Goal: Feedback & Contribution: Contribute content

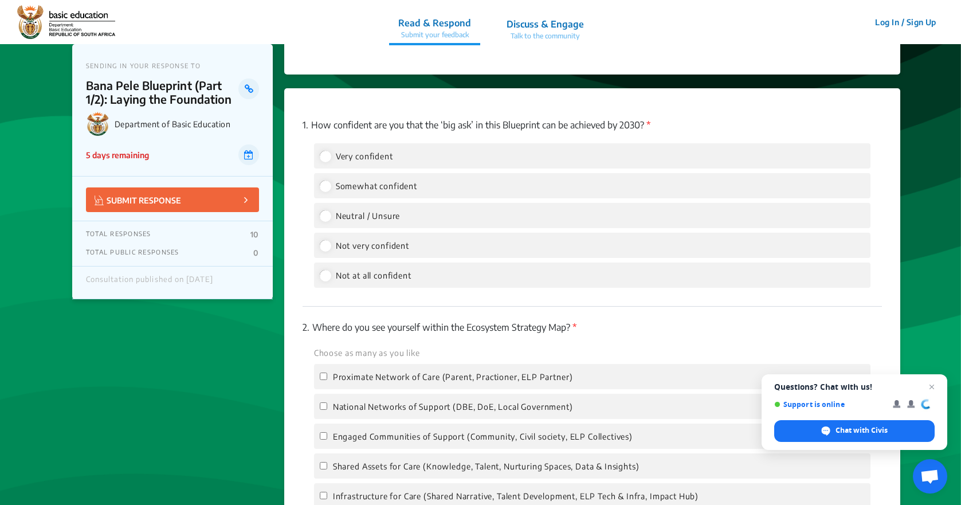
scroll to position [1375, 0]
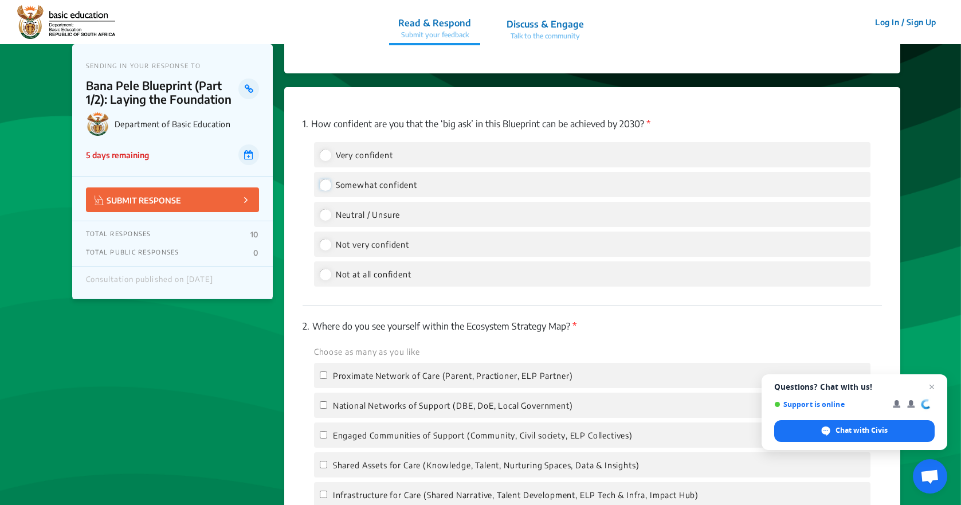
click at [324, 179] on input "Somewhat confident" at bounding box center [325, 184] width 10 height 10
radio input "true"
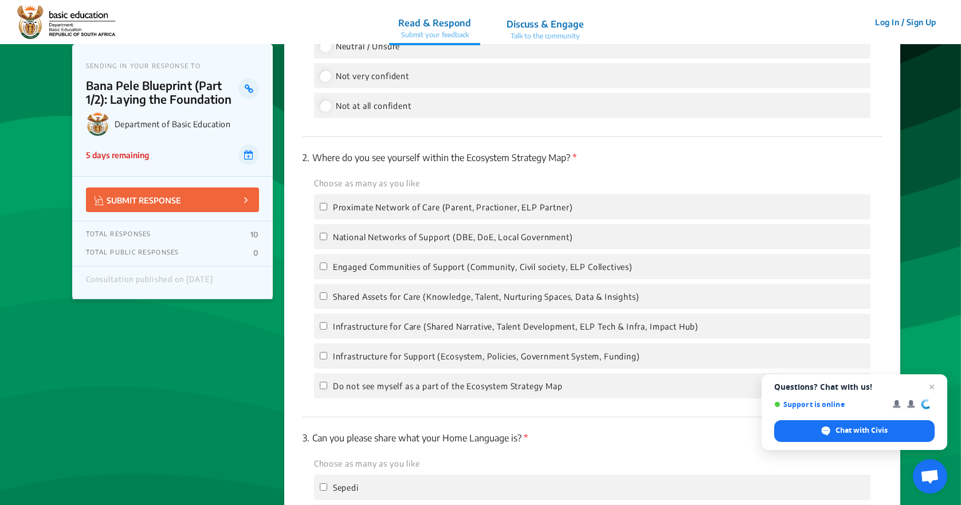
scroll to position [1547, 0]
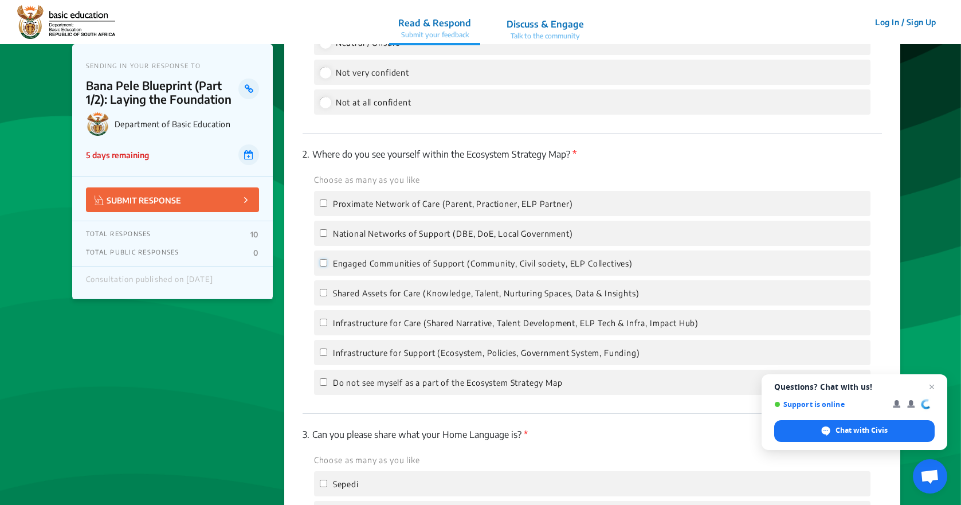
click at [323, 259] on input "Engaged Communities of Support (Community, Civil society, ELP Collectives)" at bounding box center [323, 262] width 7 height 7
checkbox input "true"
click at [322, 199] on input "Proximate Network of Care (Parent, Practioner, ELP Partner)" at bounding box center [323, 202] width 7 height 7
checkbox input "true"
click at [325, 289] on input "Shared Assets for Care (Knowledge, Talent, Nurturing Spaces, Data & Insights)" at bounding box center [323, 292] width 7 height 7
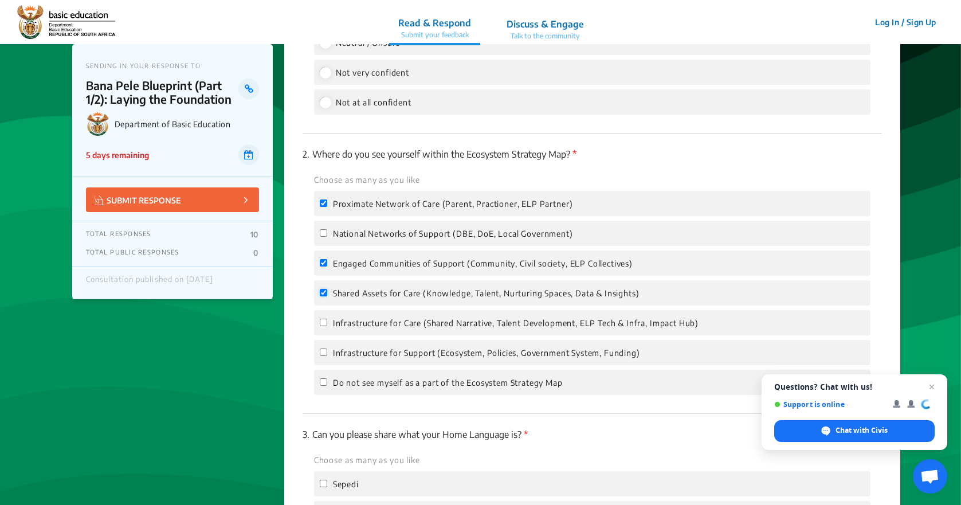
checkbox input "true"
click at [323, 348] on input "Infrastructure for Support (Ecosystem, Policies, Government System, Funding)" at bounding box center [323, 351] width 7 height 7
checkbox input "true"
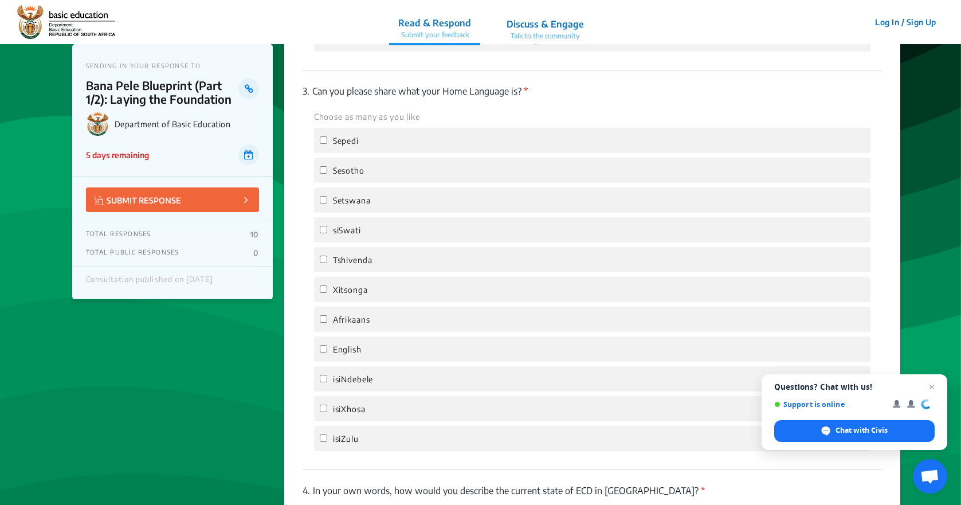
scroll to position [1891, 0]
click at [323, 344] on input "English" at bounding box center [323, 347] width 7 height 7
checkbox input "true"
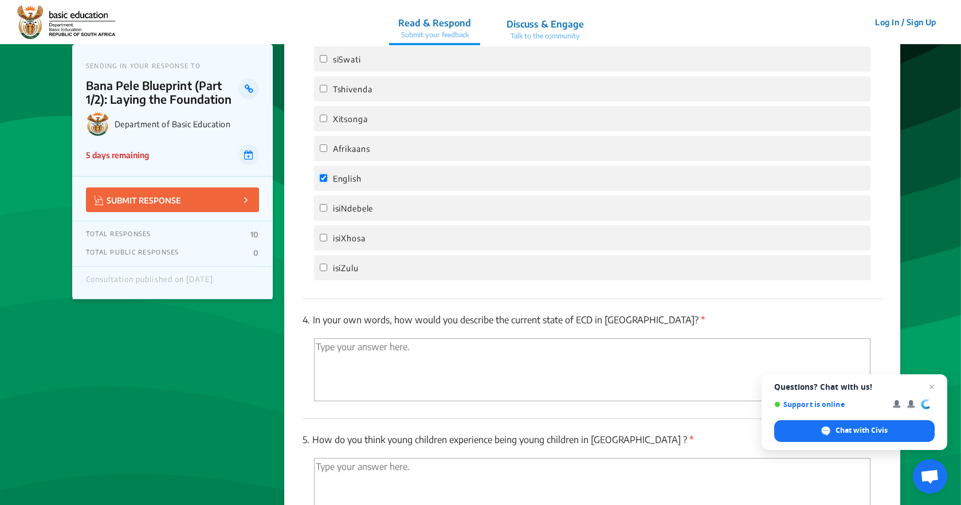
scroll to position [2177, 0]
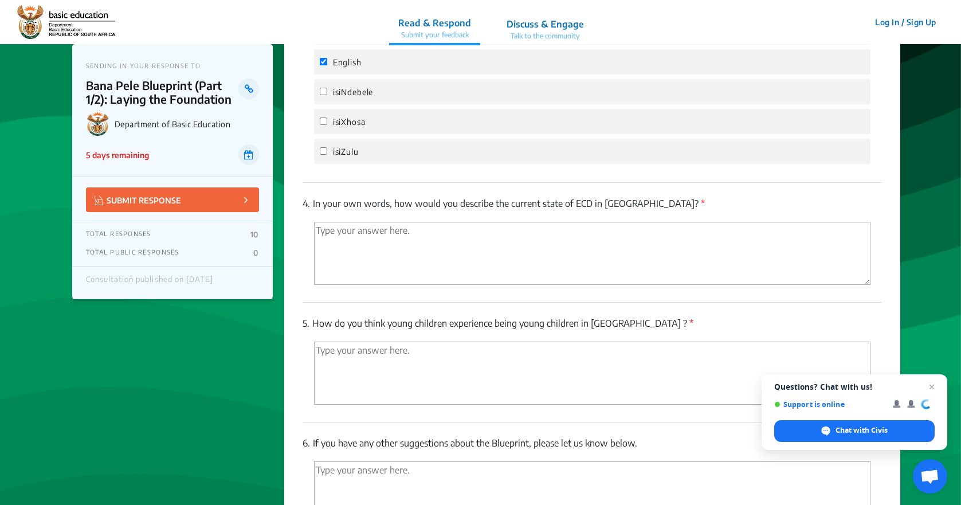
click at [394, 225] on textarea "'Type your answer here.' | translate" at bounding box center [592, 253] width 556 height 63
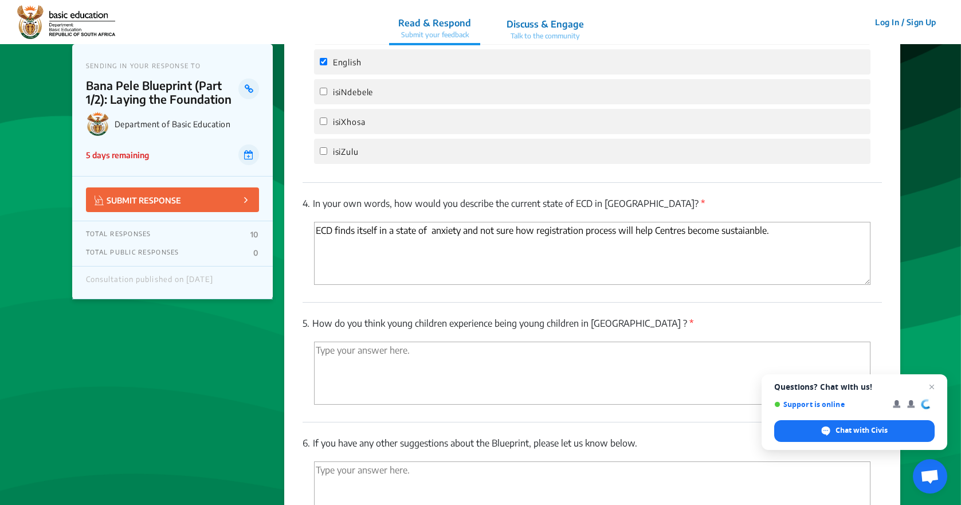
click at [744, 222] on textarea "ECD finds itself in a state of anxiety and not sure how registration process wi…" at bounding box center [592, 253] width 556 height 63
click at [779, 222] on textarea "ECD finds itself in a state of anxiety and not sure how registration process wi…" at bounding box center [592, 253] width 556 height 63
click at [748, 222] on textarea "ECD finds itself in a state of anxiety and not sure how registration process wi…" at bounding box center [592, 253] width 556 height 63
click at [775, 222] on textarea "ECD finds itself in a state of anxiety and not sure how registration process wi…" at bounding box center [592, 253] width 556 height 63
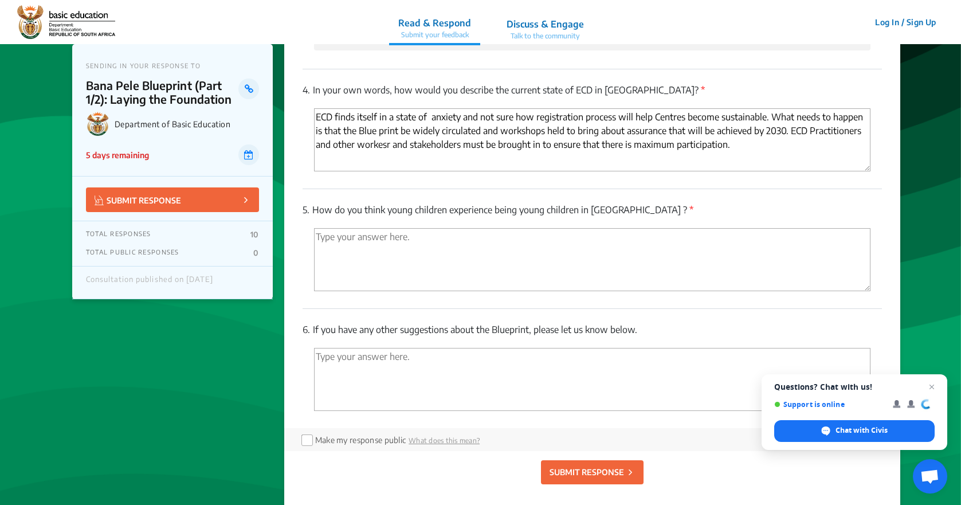
scroll to position [2292, 0]
type textarea "ECD finds itself in a state of anxiety and not sure how registration process wi…"
click at [320, 227] on textarea "'Type your answer here.' | translate" at bounding box center [592, 258] width 556 height 63
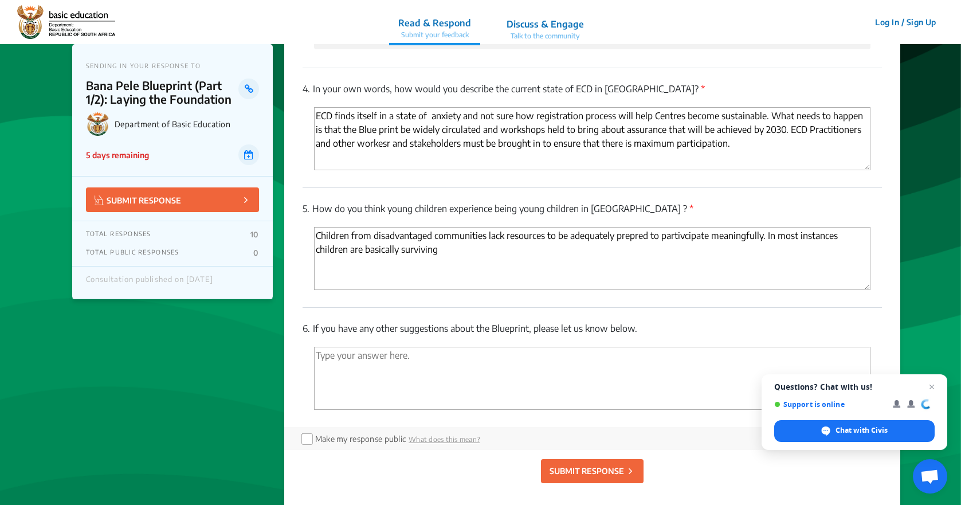
click at [633, 227] on textarea "Children from disadvantaged communities lack resources to be adequately prepred…" at bounding box center [592, 258] width 556 height 63
click at [689, 227] on textarea "Children from disadvantaged communities lack resources to be adequately prepare…" at bounding box center [592, 258] width 556 height 63
click at [444, 239] on textarea "Children from disadvantaged communities lack resources to be adequately prepare…" at bounding box center [592, 258] width 556 height 63
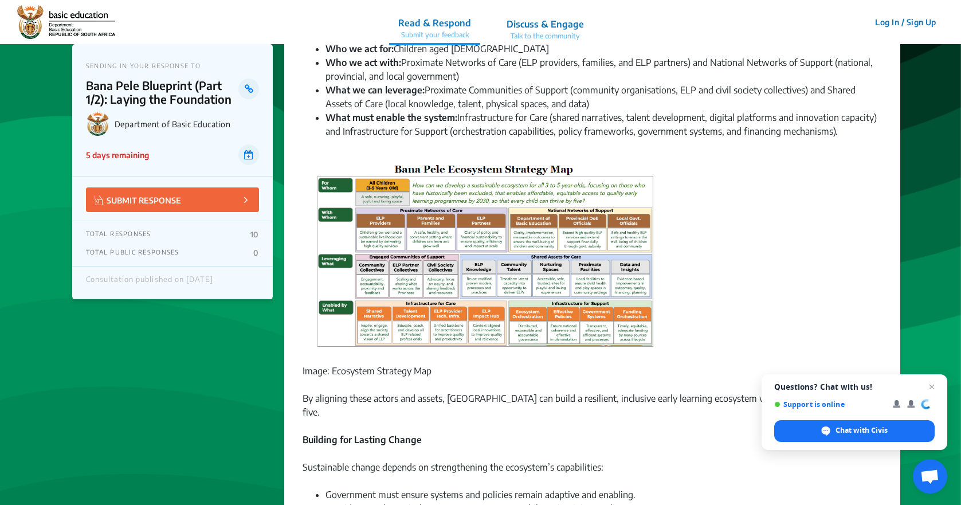
scroll to position [688, 0]
type textarea "Children from disadvantaged communities lack resources to be adequately prepare…"
click at [548, 190] on img at bounding box center [486, 259] width 358 height 194
click at [379, 239] on img at bounding box center [486, 259] width 358 height 194
click at [333, 214] on img at bounding box center [486, 259] width 358 height 194
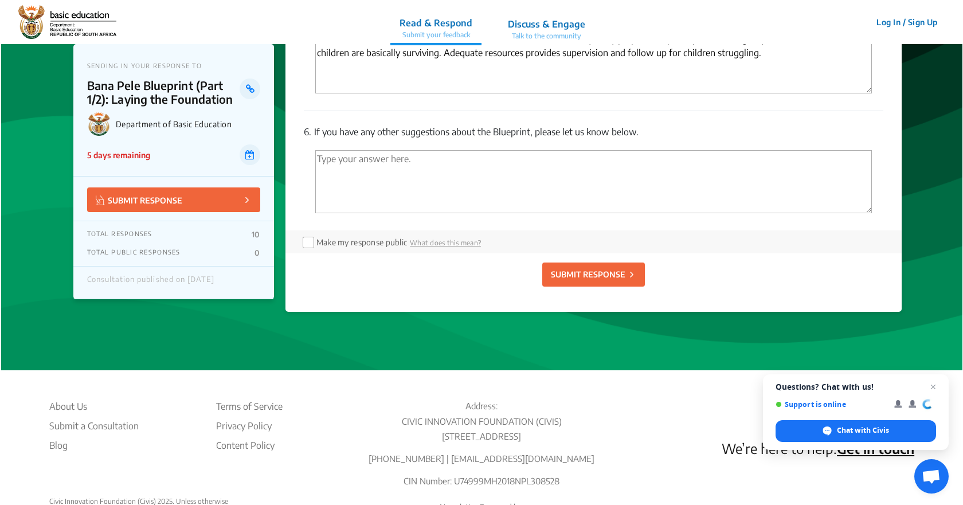
scroll to position [2550, 0]
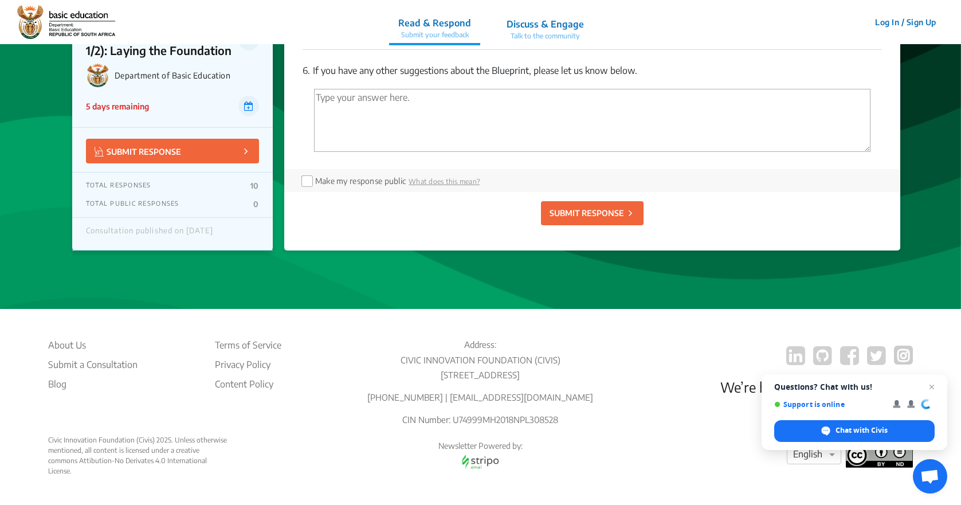
click at [595, 207] on p "SUBMIT RESPONSE" at bounding box center [586, 213] width 74 height 12
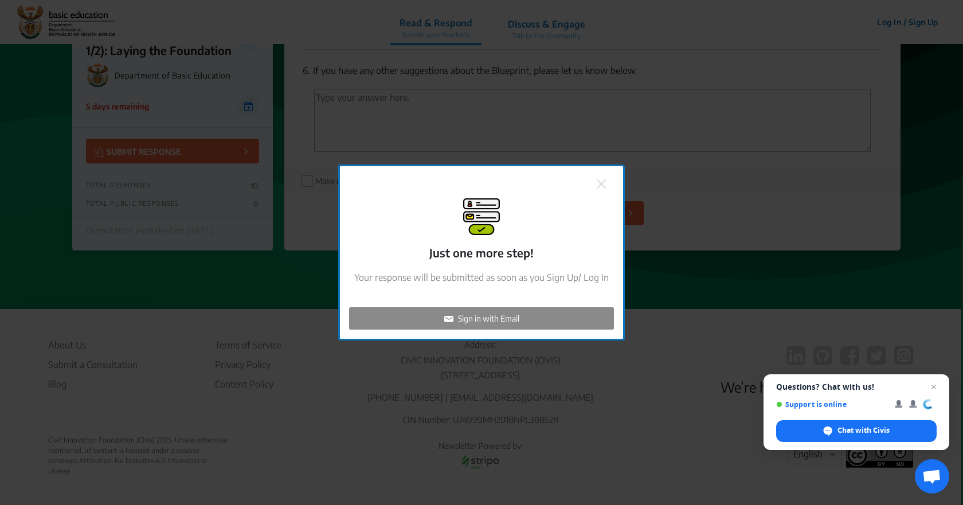
checkbox input "false"
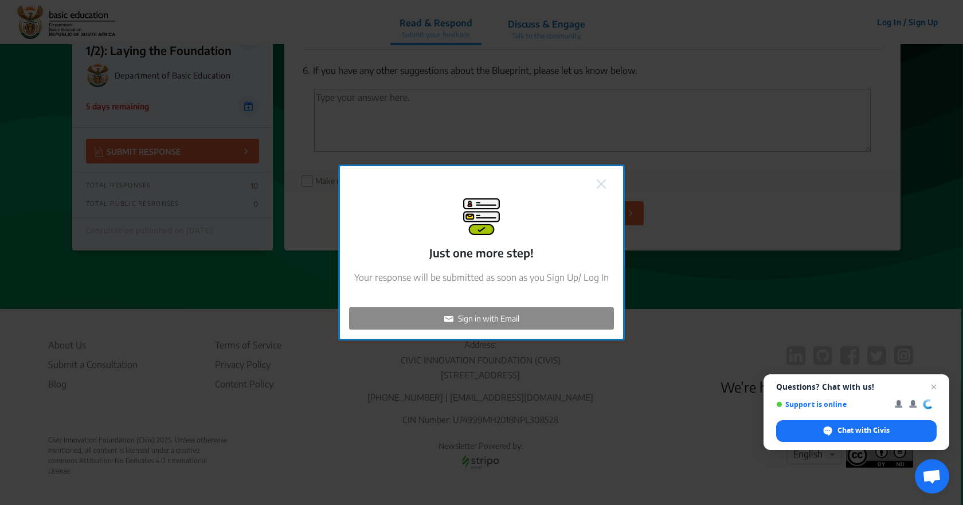
click at [489, 316] on p "Sign in with Email" at bounding box center [488, 318] width 61 height 12
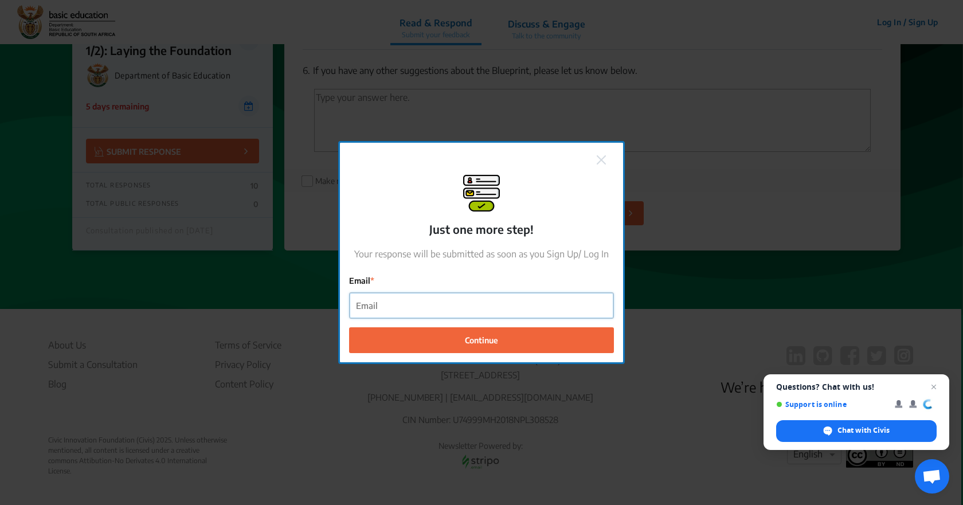
click at [489, 316] on input "Email" at bounding box center [481, 306] width 264 height 26
type input "[EMAIL_ADDRESS][DOMAIN_NAME]"
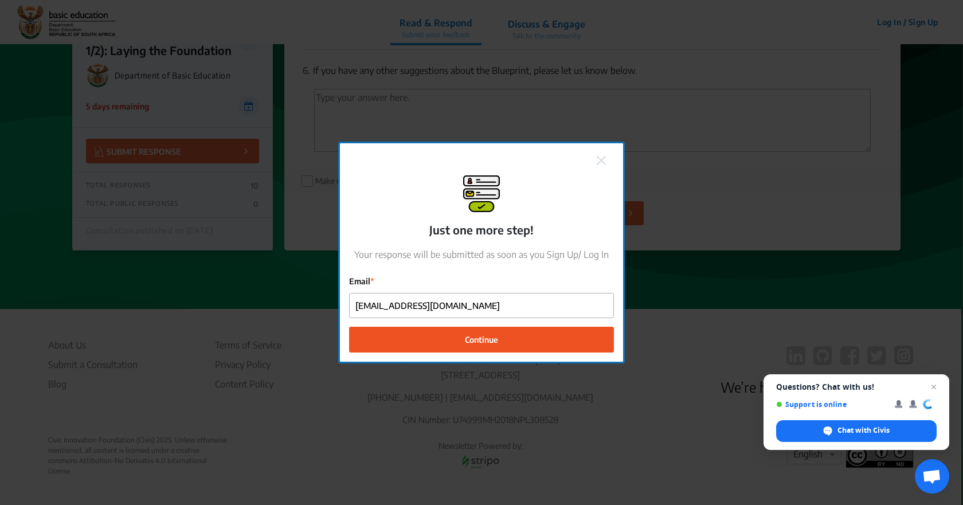
click at [494, 336] on span "Continue" at bounding box center [481, 339] width 33 height 12
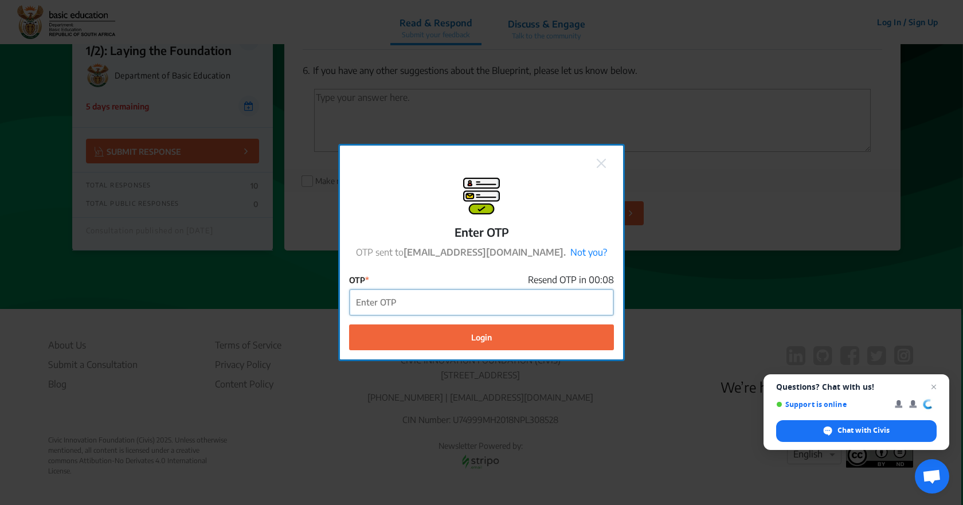
click at [499, 303] on input "OTP" at bounding box center [481, 302] width 264 height 26
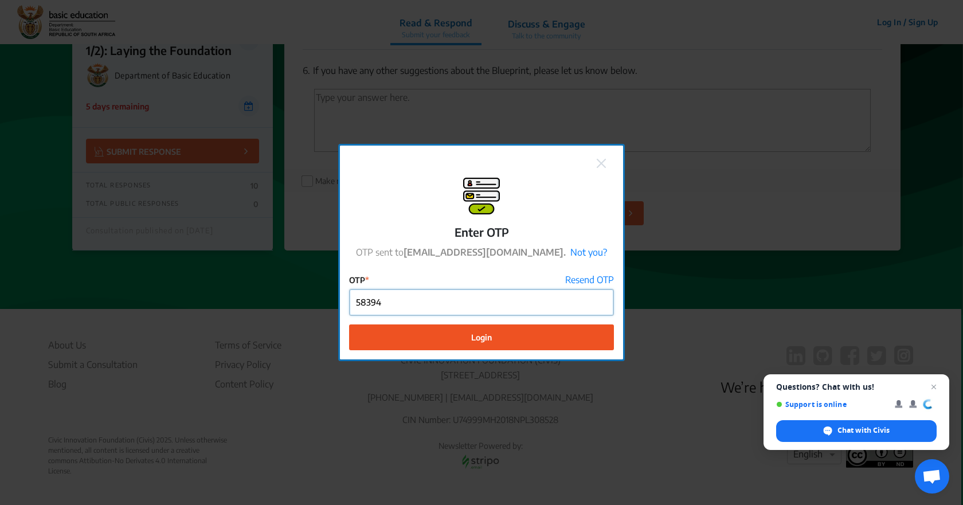
type input "58394"
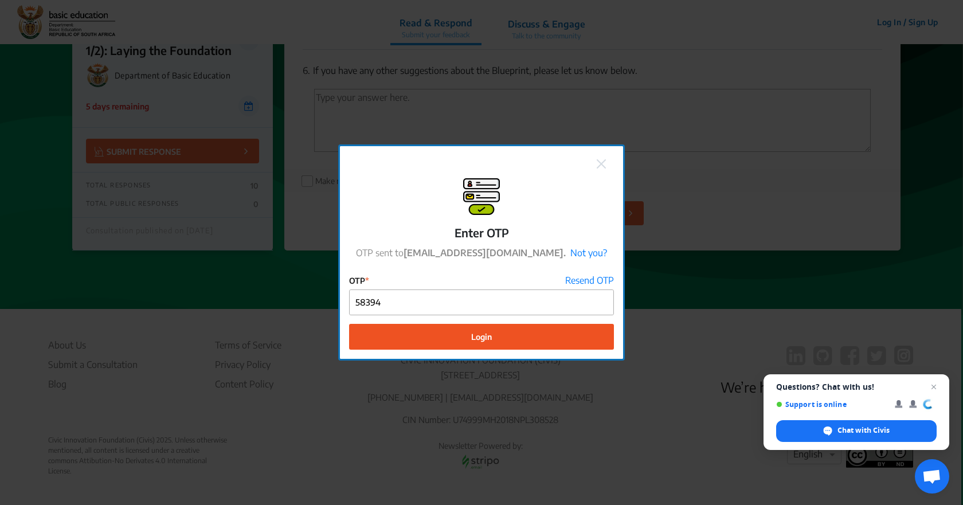
click at [482, 335] on span "Login" at bounding box center [481, 337] width 21 height 12
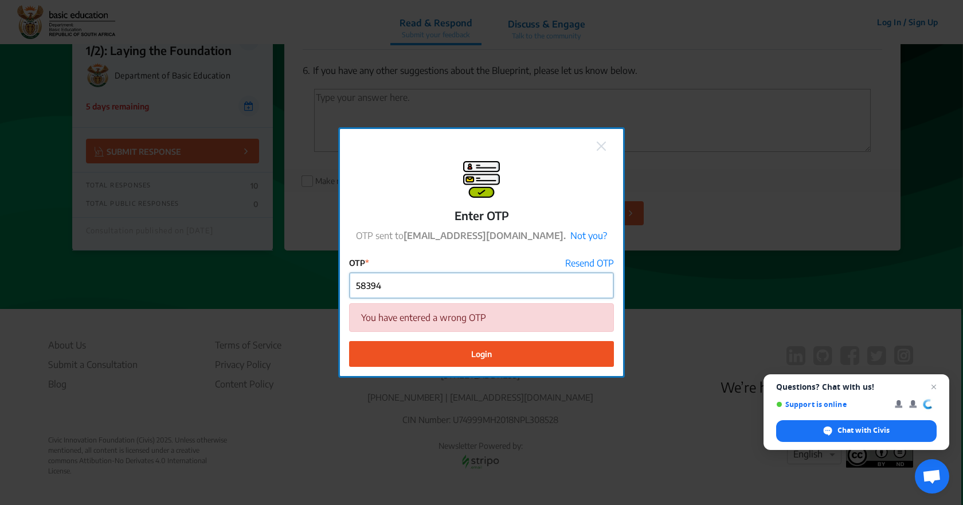
click at [508, 293] on input "58394" at bounding box center [481, 286] width 264 height 26
click at [577, 260] on link "Resend OTP" at bounding box center [589, 264] width 49 height 14
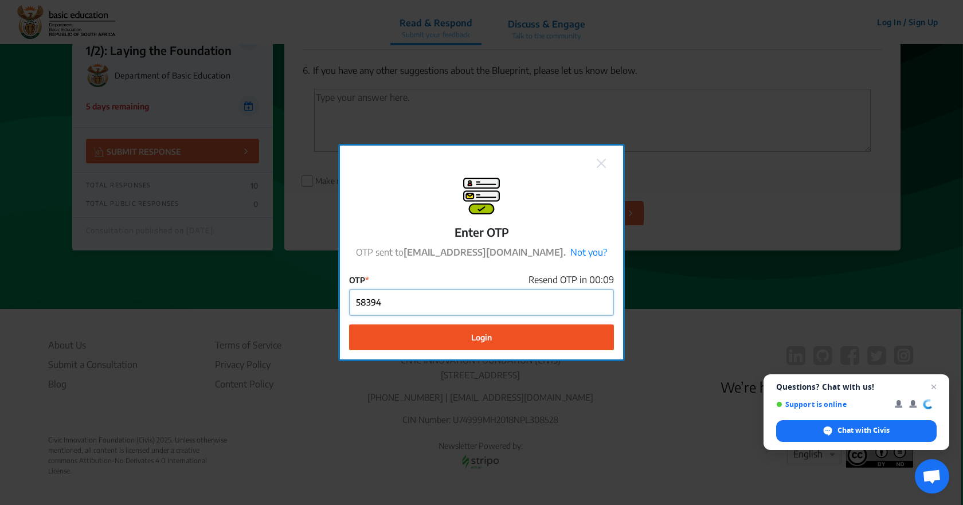
drag, startPoint x: 392, startPoint y: 310, endPoint x: 319, endPoint y: 301, distance: 73.9
click at [319, 302] on div "Enter OTP OTP sent to [EMAIL_ADDRESS][DOMAIN_NAME]. Not you? OTP Resend OTP in …" at bounding box center [481, 252] width 963 height 505
type input "663594"
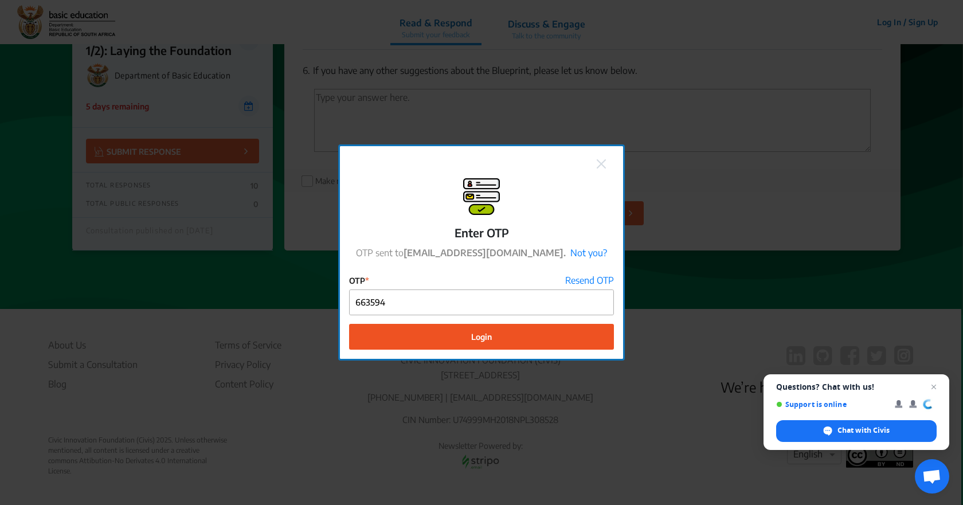
click at [476, 337] on span "Login" at bounding box center [481, 337] width 21 height 12
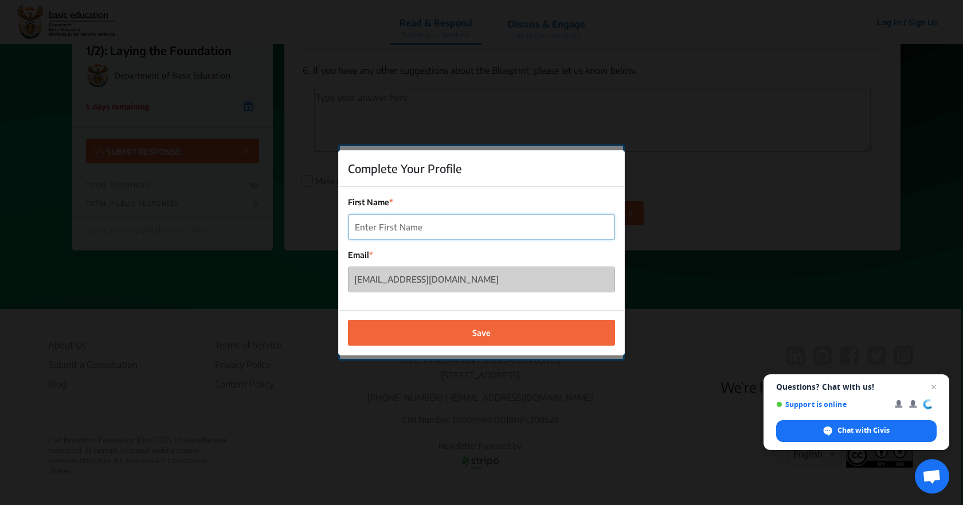
click at [474, 229] on input "First Name" at bounding box center [481, 227] width 266 height 26
type input "[PERSON_NAME]"
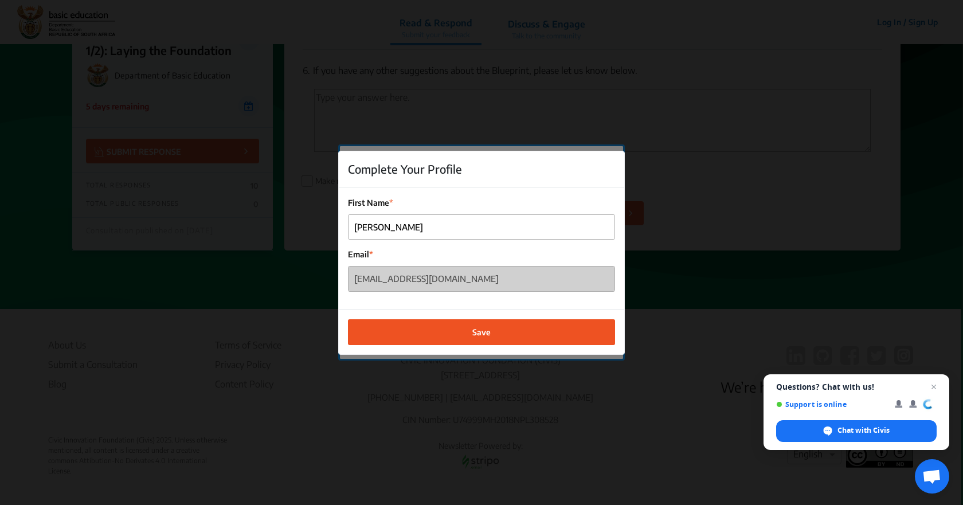
click at [483, 329] on span "Save" at bounding box center [481, 332] width 18 height 12
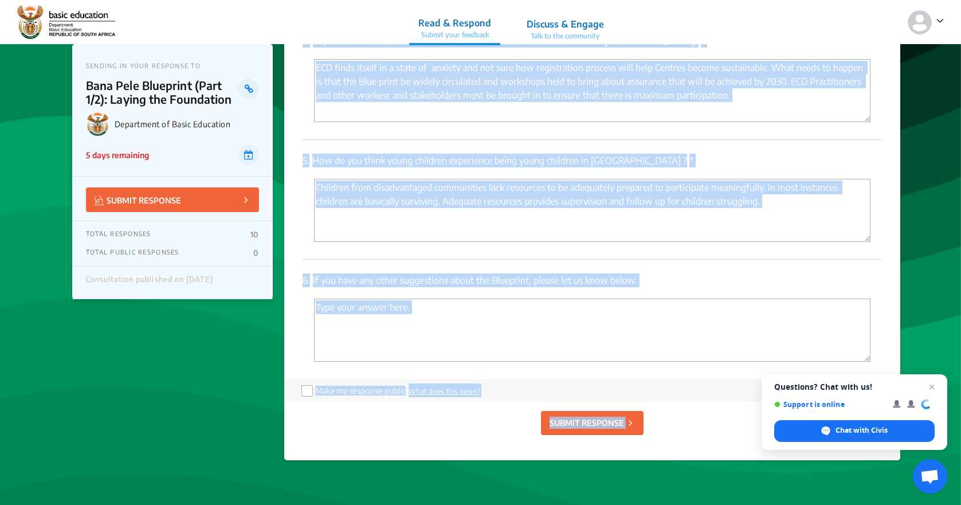
scroll to position [2356, 0]
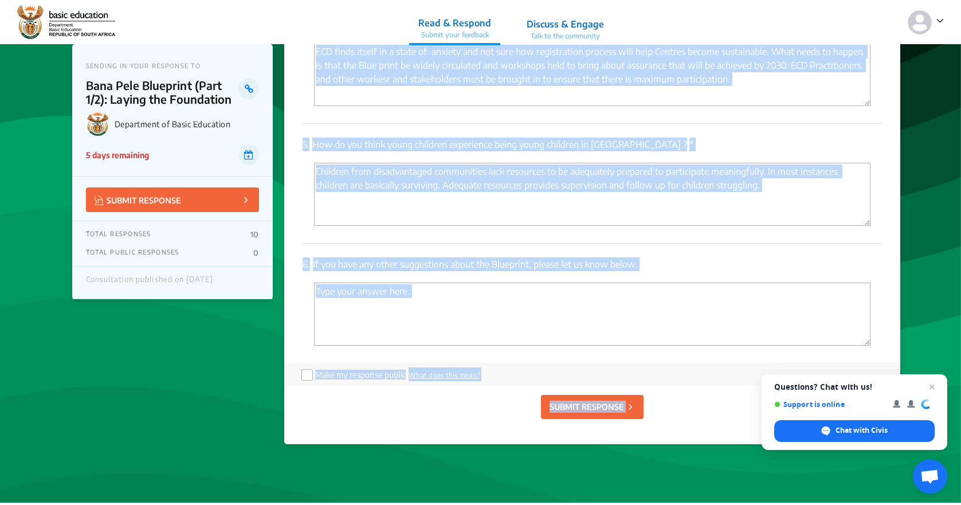
drag, startPoint x: 299, startPoint y: 73, endPoint x: 413, endPoint y: 403, distance: 348.4
copy section "Loremip Dol Sitametcon ad Elits Doeiusmod (TEM) incididu utl Etdo Magn Aliqua E…"
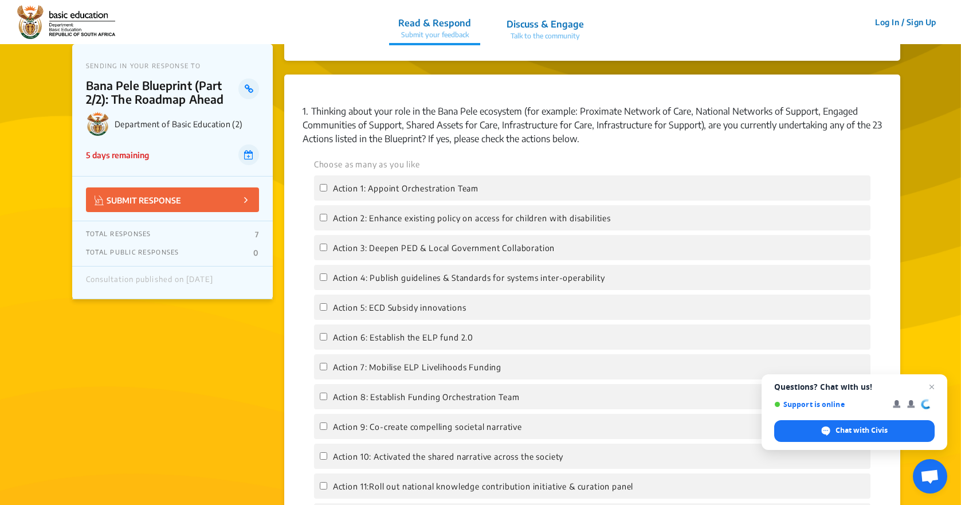
scroll to position [974, 0]
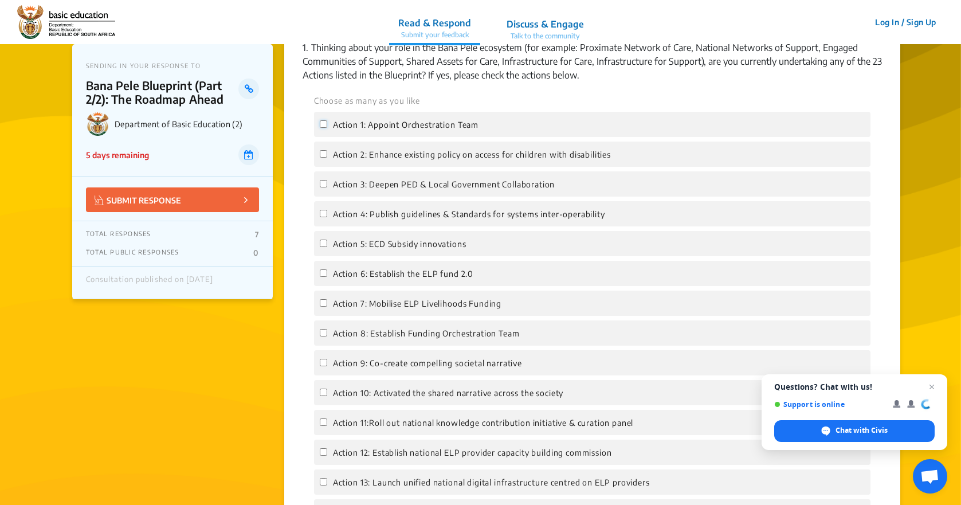
click at [321, 123] on input "Action 1: Appoint Orchestration Team" at bounding box center [323, 123] width 7 height 7
checkbox input "true"
click at [322, 152] on input "Action 2: Enhance existing policy on access for children with disabilities" at bounding box center [323, 153] width 7 height 7
checkbox input "true"
click at [323, 183] on input "Action 3: Deepen PED & Local Government Collaboration" at bounding box center [323, 183] width 7 height 7
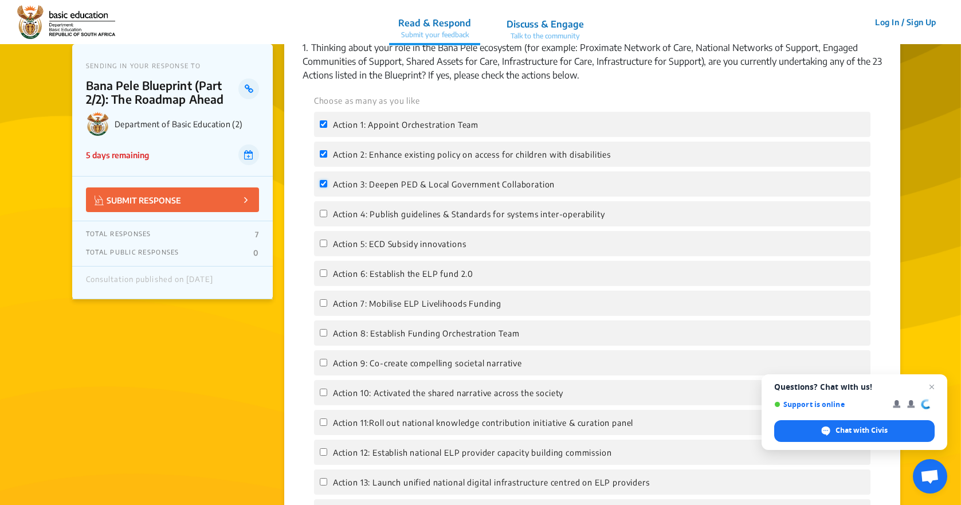
checkbox input "true"
click at [325, 214] on input "Action 4: Publish guidelines & Standards for systems inter-operability" at bounding box center [323, 213] width 7 height 7
checkbox input "true"
click at [325, 243] on input "Action 5: ECD Subsidy innovations" at bounding box center [323, 242] width 7 height 7
checkbox input "true"
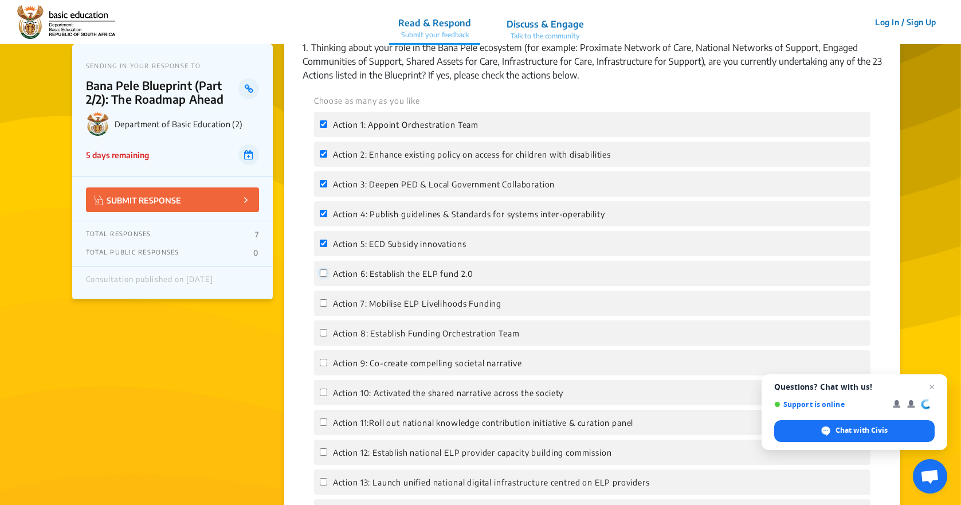
click at [324, 273] on input "Action 6: Establish the ELP fund 2.0" at bounding box center [323, 272] width 7 height 7
checkbox input "true"
click at [324, 303] on input "Action 7: Mobilise ELP Livelihoods Funding" at bounding box center [323, 302] width 7 height 7
checkbox input "true"
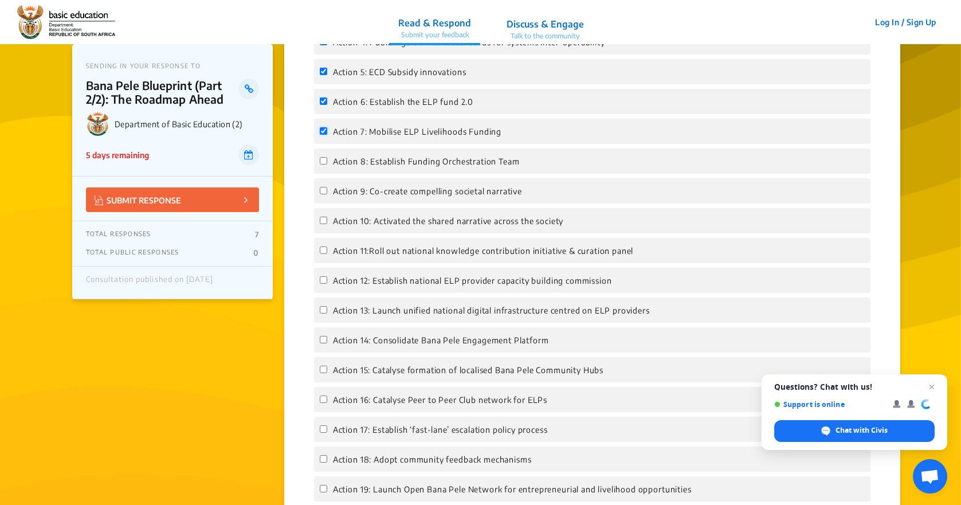
scroll to position [1203, 0]
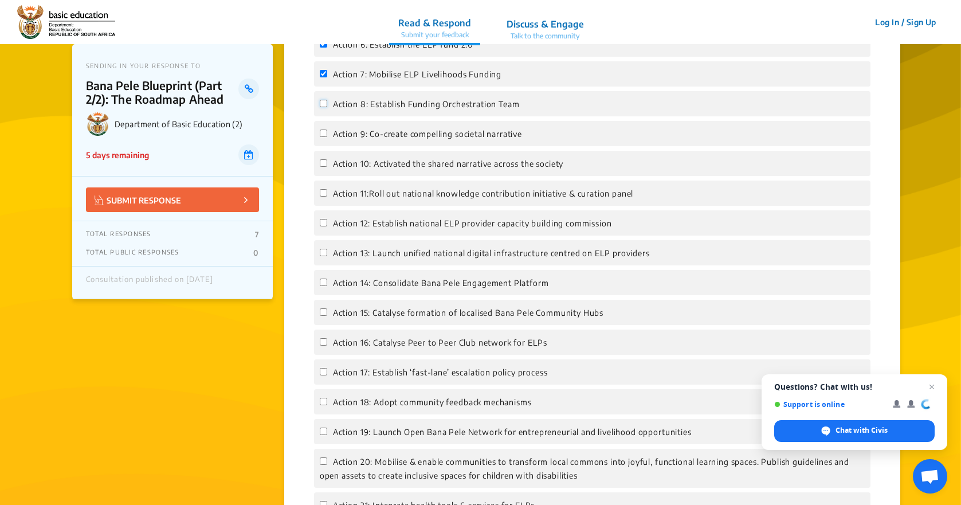
click at [325, 104] on input "Action 8: Establish Funding Orchestration Team" at bounding box center [323, 103] width 7 height 7
checkbox input "true"
click at [324, 134] on input "Action 9: Co-create compelling societal narrative" at bounding box center [323, 132] width 7 height 7
checkbox input "true"
click at [324, 163] on input "Action 10: Activated the shared narrative across the society" at bounding box center [323, 162] width 7 height 7
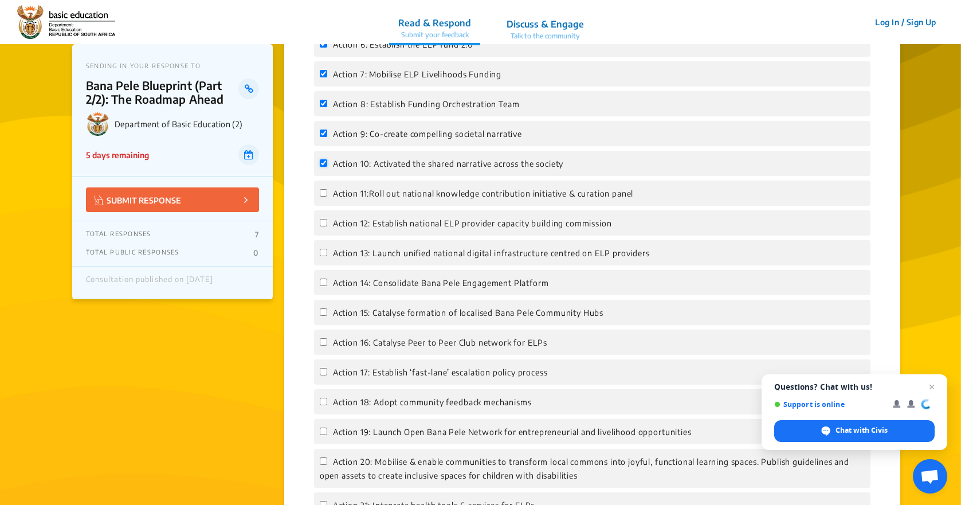
checkbox input "true"
click at [322, 193] on input "Action 11:Roll out national knowledge contribution initiative & curation panel" at bounding box center [323, 192] width 7 height 7
checkbox input "true"
click at [325, 221] on input "Action 12: Establish national ELP provider capacity building commission" at bounding box center [323, 222] width 7 height 7
checkbox input "true"
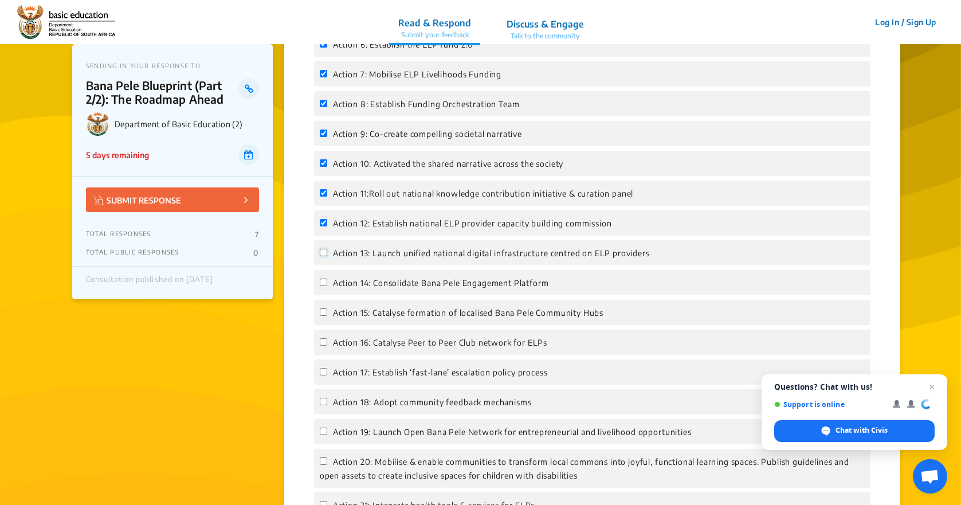
click at [325, 252] on input "Action 13: Launch unified national digital infrastructure centred on ELP provid…" at bounding box center [323, 252] width 7 height 7
checkbox input "true"
click at [324, 281] on input "Action 14: Consolidate Bana Pele Engagement Platform" at bounding box center [323, 281] width 7 height 7
checkbox input "true"
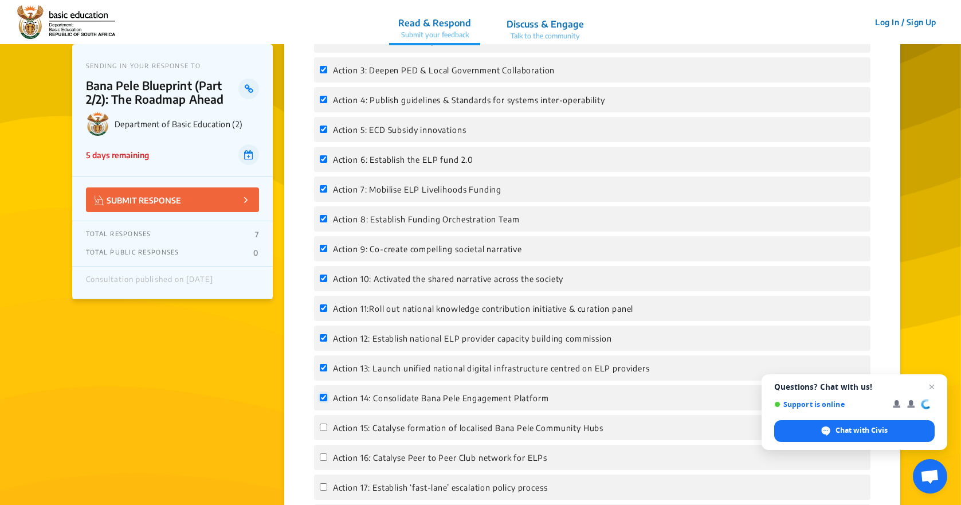
scroll to position [917, 0]
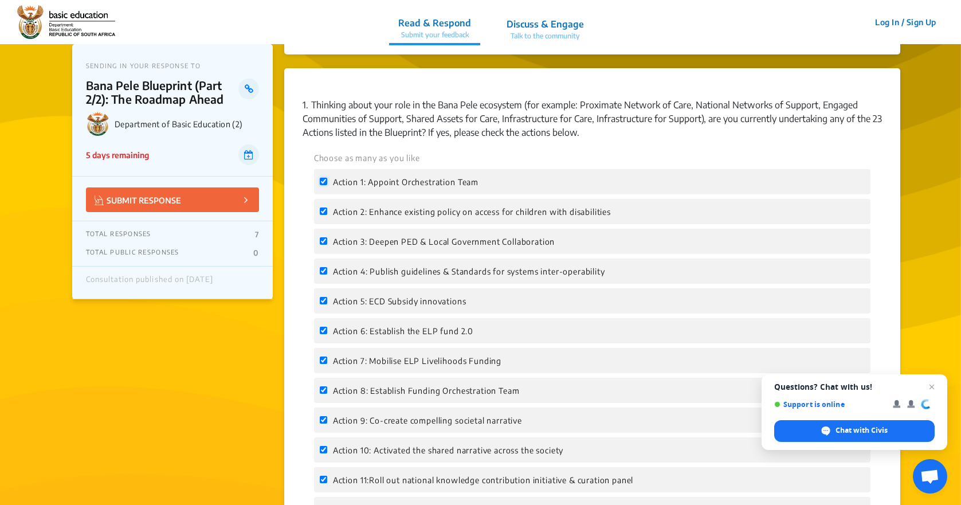
click at [321, 179] on input "Action 1: Appoint Orchestration Team" at bounding box center [323, 181] width 7 height 7
checkbox input "false"
click at [326, 210] on input "Action 2: Enhance existing policy on access for children with disabilities" at bounding box center [323, 210] width 7 height 7
checkbox input "false"
click at [324, 241] on input "Action 3: Deepen PED & Local Government Collaboration" at bounding box center [323, 240] width 7 height 7
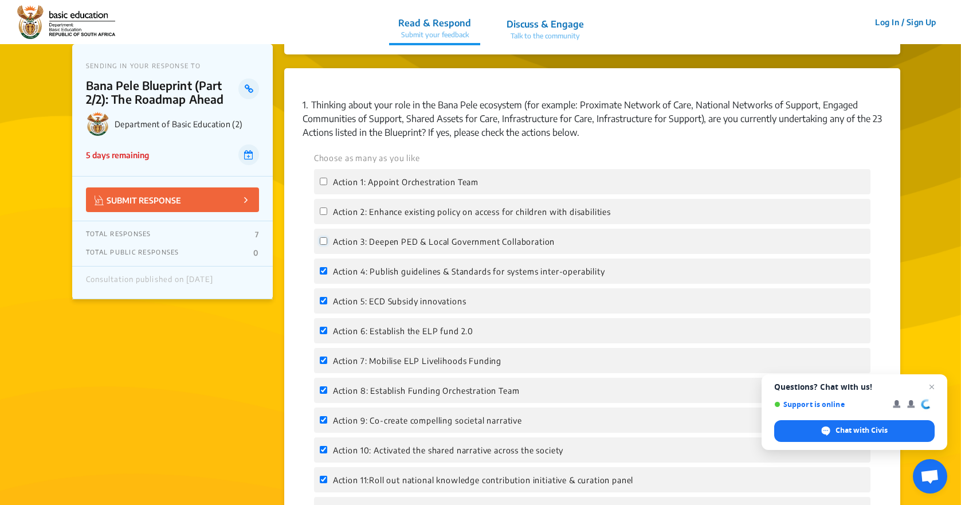
checkbox input "false"
click at [325, 274] on input "Action 4: Publish guidelines & Standards for systems inter-operability" at bounding box center [323, 270] width 7 height 7
checkbox input "false"
click at [322, 299] on input "Action 5: ECD Subsidy innovations" at bounding box center [323, 300] width 7 height 7
checkbox input "false"
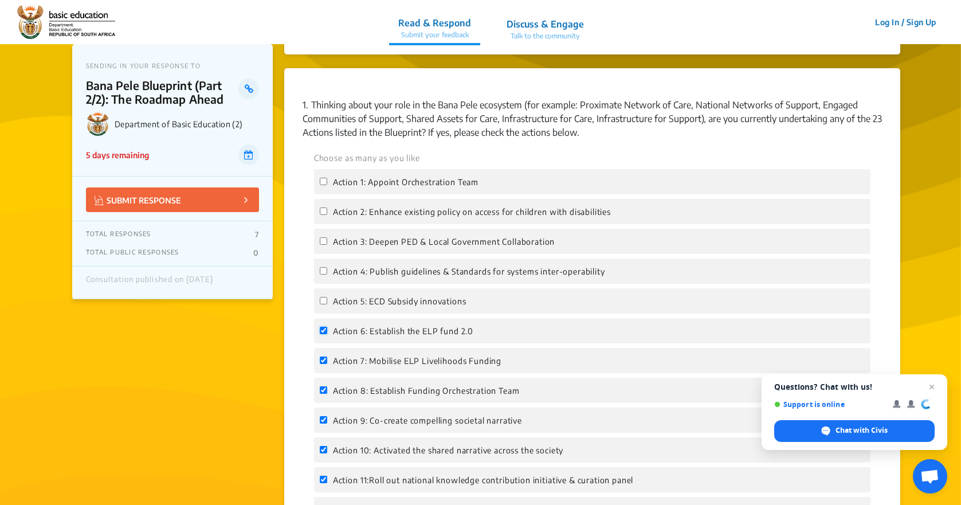
click at [326, 333] on input "Action 6: Establish the ELP fund 2.0" at bounding box center [323, 330] width 7 height 7
checkbox input "false"
drag, startPoint x: 325, startPoint y: 359, endPoint x: 326, endPoint y: 373, distance: 14.4
click at [325, 362] on input "Action 7: Mobilise ELP Livelihoods Funding" at bounding box center [323, 359] width 7 height 7
checkbox input "false"
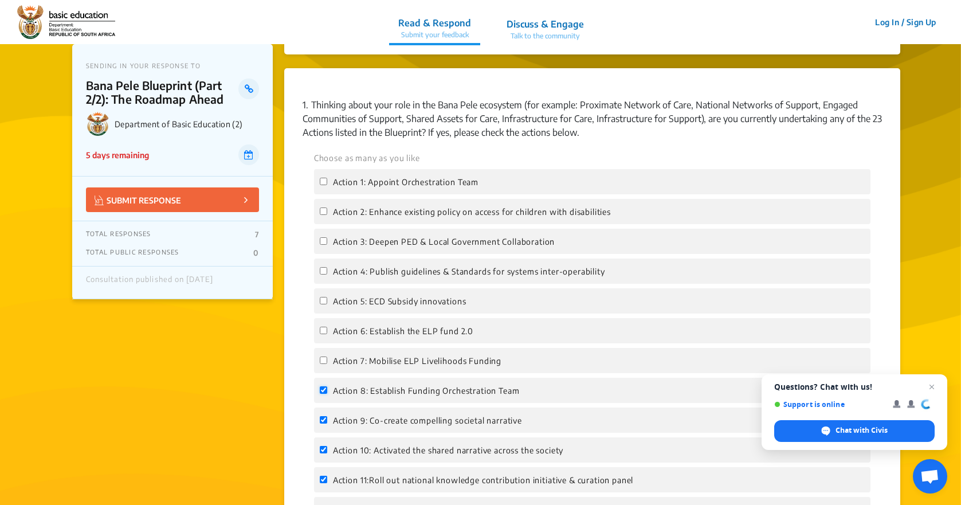
click at [327, 388] on input "Action 8: Establish Funding Orchestration Team" at bounding box center [323, 389] width 7 height 7
checkbox input "false"
click at [325, 425] on label "Action 9: Co-create compelling societal narrative" at bounding box center [421, 420] width 202 height 14
click at [325, 423] on input "Action 9: Co-create compelling societal narrative" at bounding box center [323, 419] width 7 height 7
checkbox input "false"
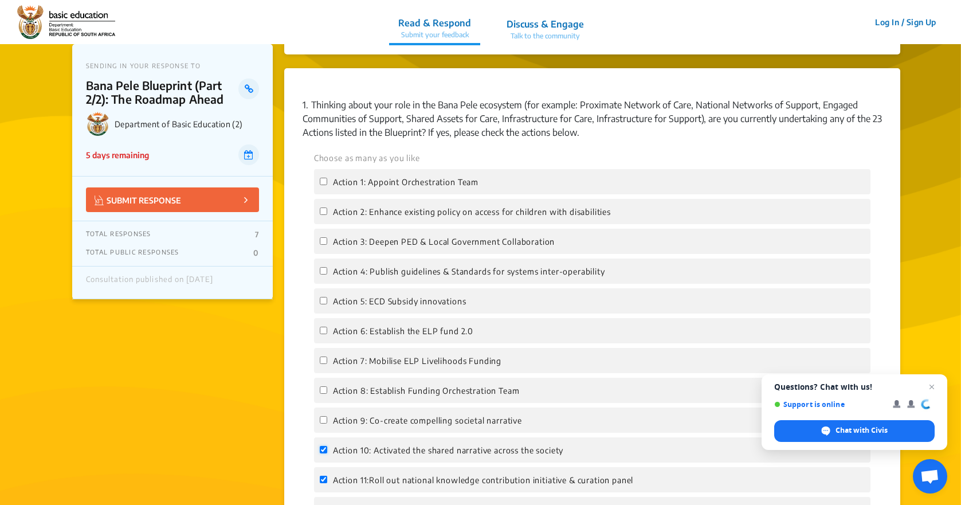
drag, startPoint x: 323, startPoint y: 449, endPoint x: 320, endPoint y: 466, distance: 16.9
click at [323, 449] on input "Action 10: Activated the shared narrative across the society" at bounding box center [323, 449] width 7 height 7
checkbox input "false"
drag, startPoint x: 324, startPoint y: 481, endPoint x: 324, endPoint y: 473, distance: 7.4
click at [324, 478] on input "Action 11:Roll out national knowledge contribution initiative & curation panel" at bounding box center [323, 479] width 7 height 7
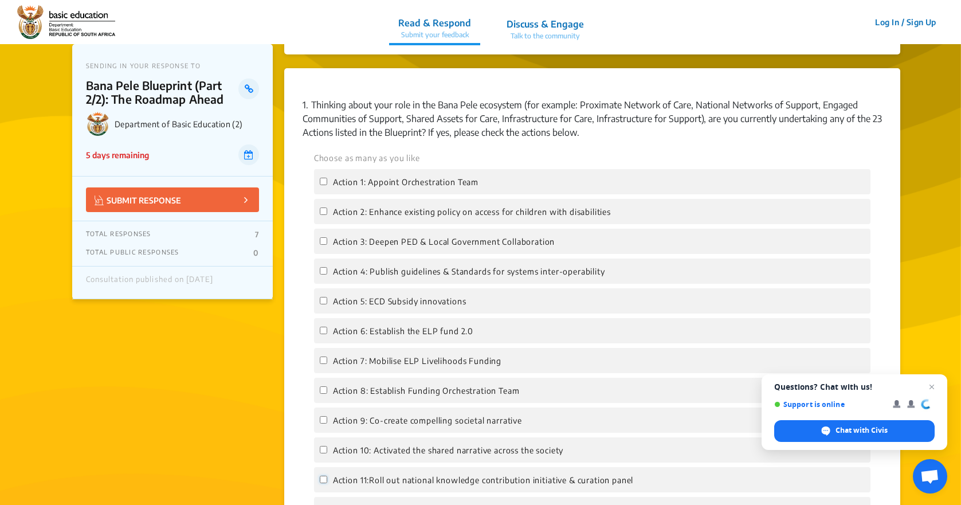
checkbox input "false"
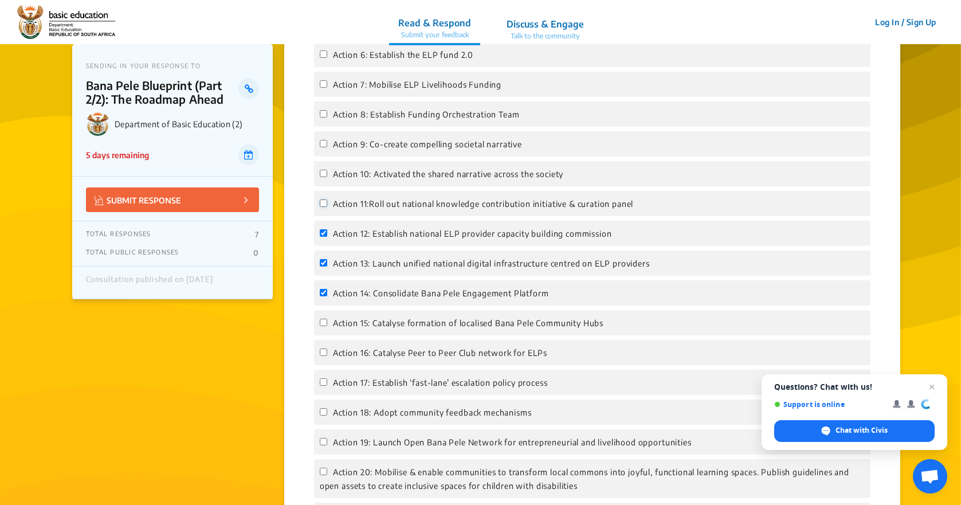
scroll to position [1203, 0]
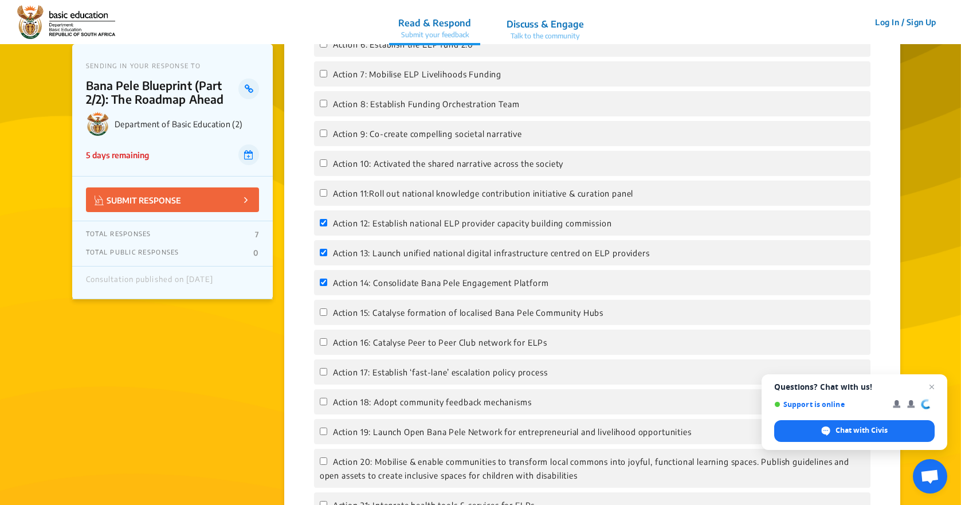
drag, startPoint x: 324, startPoint y: 219, endPoint x: 324, endPoint y: 231, distance: 12.0
click at [324, 222] on label "Action 12: Establish national ELP provider capacity building commission" at bounding box center [466, 223] width 292 height 14
click at [324, 222] on input "Action 12: Establish national ELP provider capacity building commission" at bounding box center [323, 222] width 7 height 7
checkbox input "false"
click at [324, 252] on input "Action 13: Launch unified national digital infrastructure centred on ELP provid…" at bounding box center [323, 252] width 7 height 7
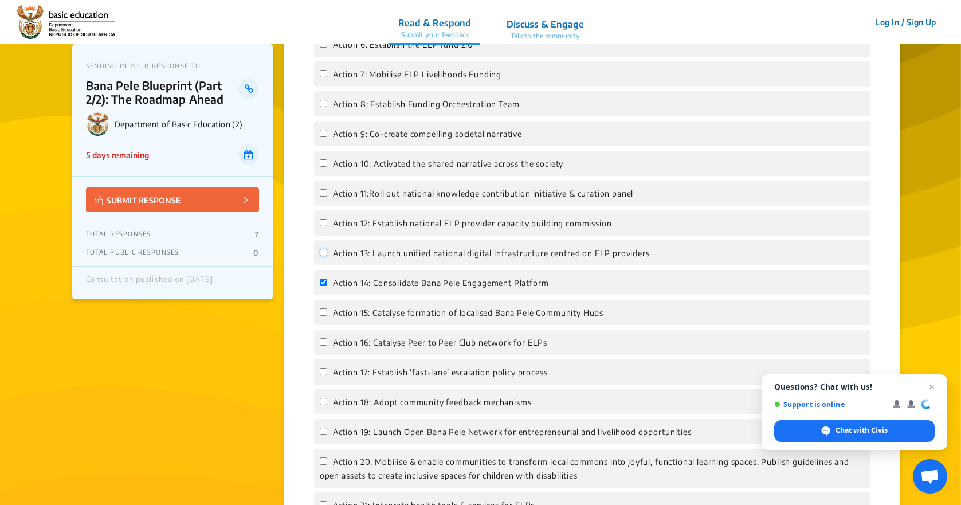
checkbox input "false"
click at [323, 281] on input "Action 14: Consolidate Bana Pele Engagement Platform" at bounding box center [323, 281] width 7 height 7
checkbox input "false"
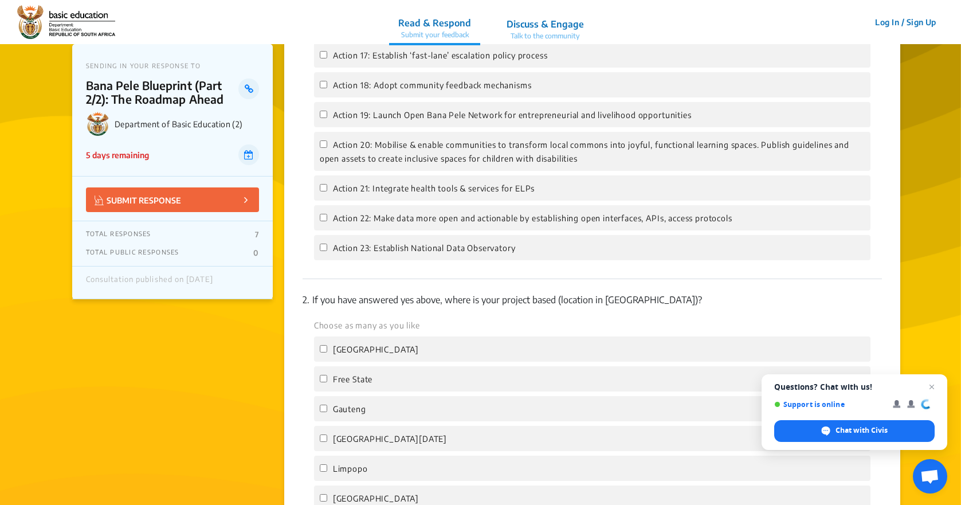
scroll to position [1547, 0]
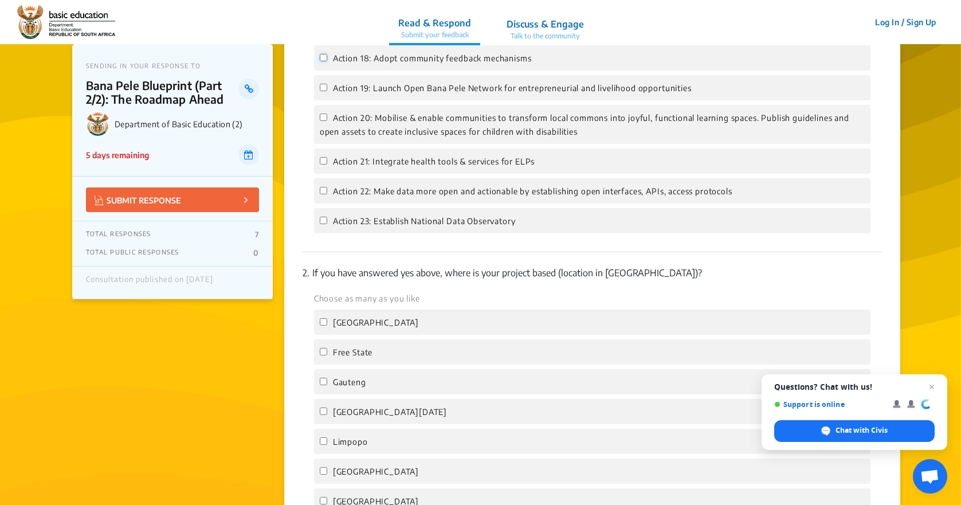
click at [321, 58] on input "Action 18: Adopt community feedback mechanisms" at bounding box center [323, 57] width 7 height 7
checkbox input "true"
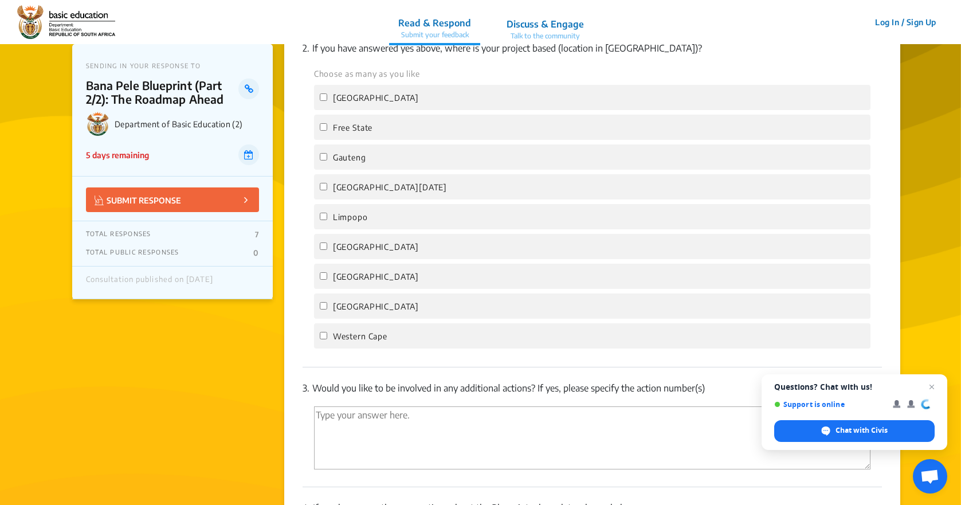
scroll to position [1776, 0]
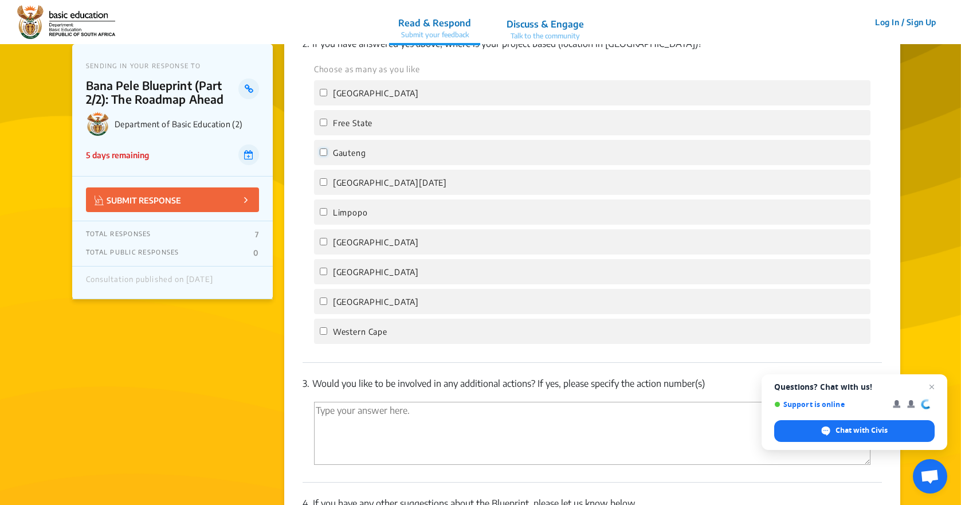
click at [323, 152] on input "Gauteng" at bounding box center [323, 151] width 7 height 7
checkbox input "true"
click at [323, 93] on input "Eastern Cape" at bounding box center [323, 92] width 7 height 7
checkbox input "true"
click at [324, 123] on input "Free State" at bounding box center [323, 122] width 7 height 7
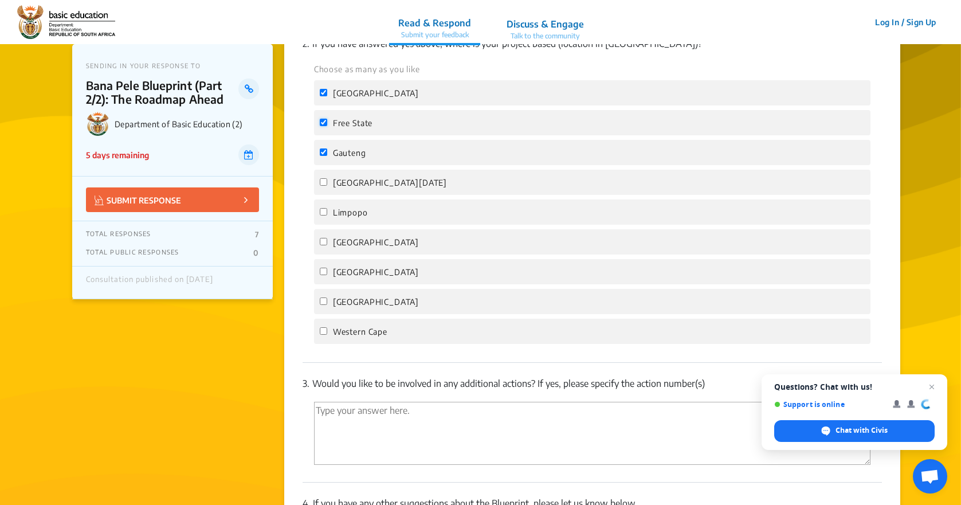
checkbox input "true"
click at [322, 183] on input "KwaZulu Natal" at bounding box center [323, 181] width 7 height 7
checkbox input "true"
drag, startPoint x: 325, startPoint y: 210, endPoint x: 325, endPoint y: 220, distance: 10.3
click at [325, 210] on input "Limpopo" at bounding box center [323, 211] width 7 height 7
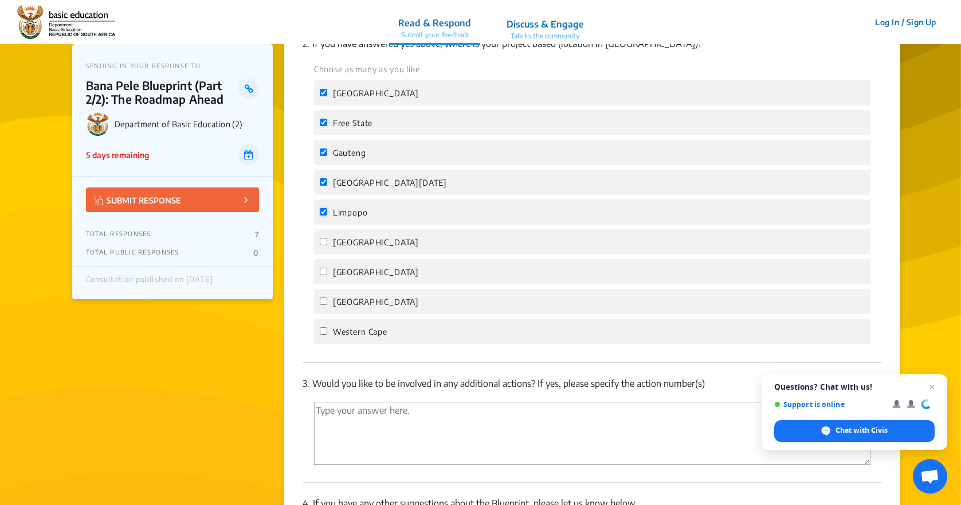
checkbox input "true"
click at [323, 242] on input "Mpumalanga" at bounding box center [323, 241] width 7 height 7
checkbox input "true"
drag, startPoint x: 324, startPoint y: 276, endPoint x: 321, endPoint y: 303, distance: 27.7
click at [321, 303] on div "Choose as many as you like Eastern Cape Free State Gauteng KwaZulu Natal Limpop…" at bounding box center [592, 203] width 579 height 282
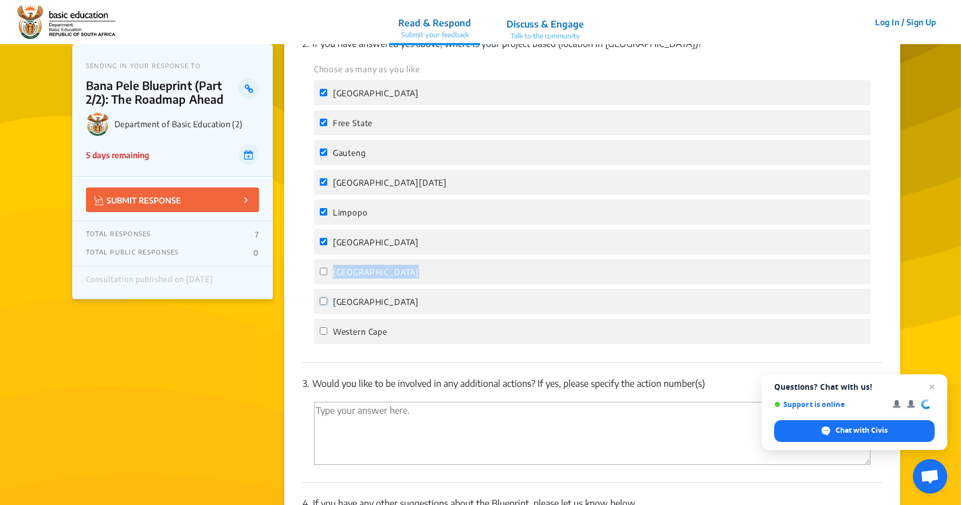
click at [321, 303] on input "Northern Cape" at bounding box center [323, 300] width 7 height 7
checkbox input "true"
click at [325, 328] on input "Western Cape" at bounding box center [323, 330] width 7 height 7
checkbox input "true"
click at [323, 272] on input "North West" at bounding box center [323, 271] width 7 height 7
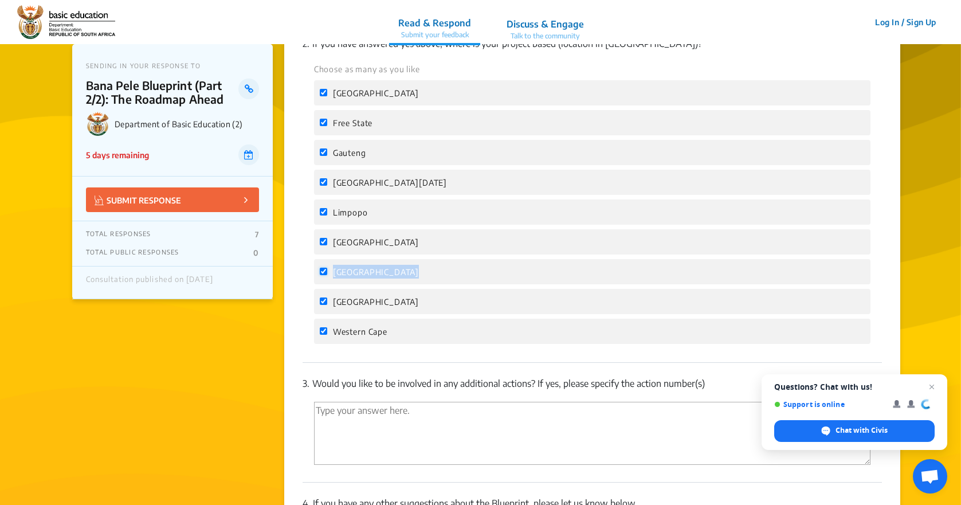
checkbox input "true"
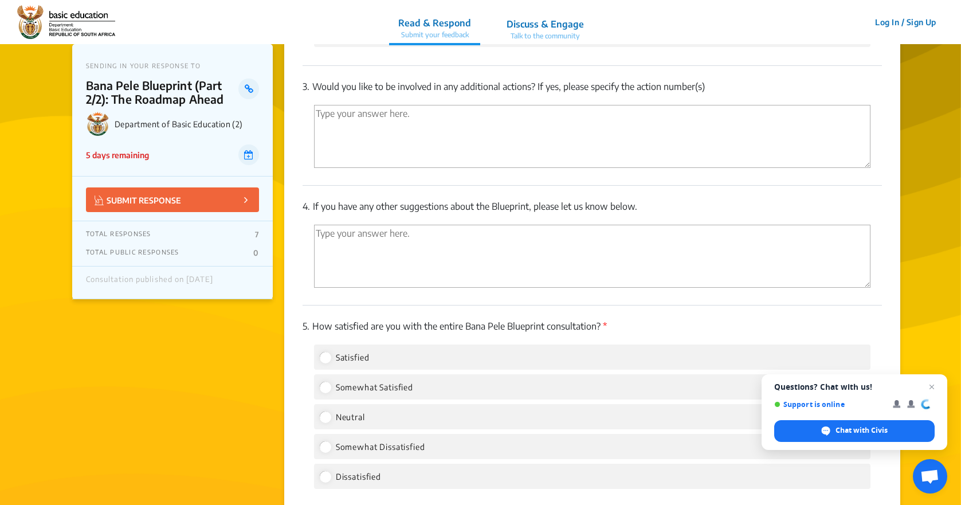
scroll to position [2177, 0]
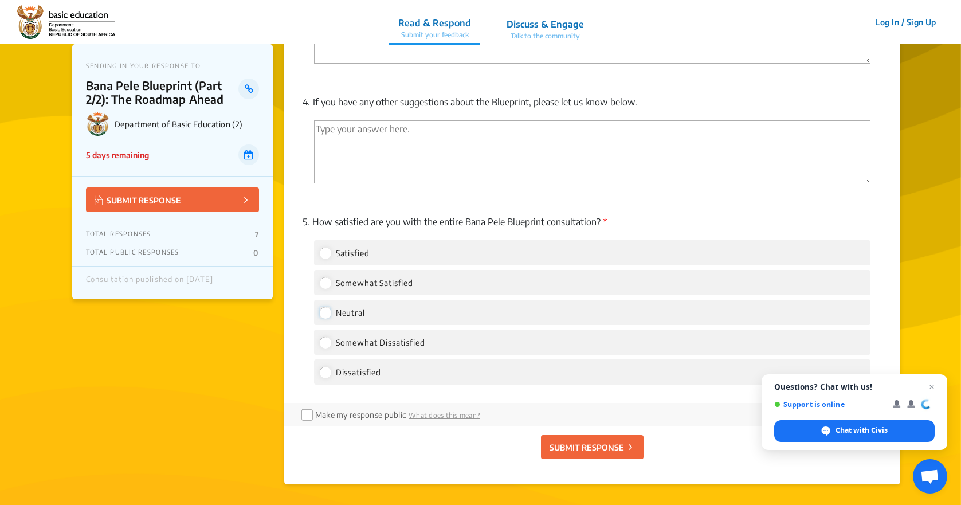
drag, startPoint x: 325, startPoint y: 313, endPoint x: 366, endPoint y: 320, distance: 41.2
click at [330, 313] on input "Neutral" at bounding box center [325, 312] width 10 height 10
radio input "true"
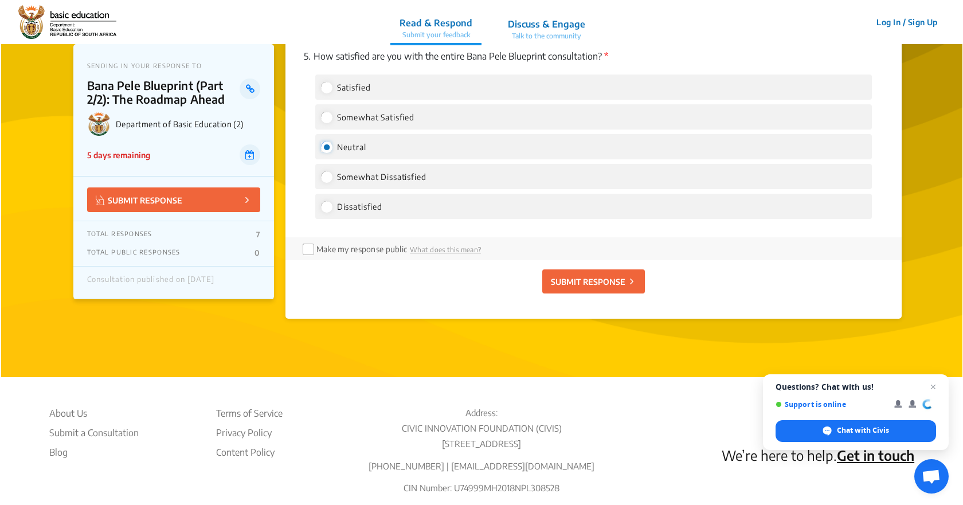
scroll to position [2349, 0]
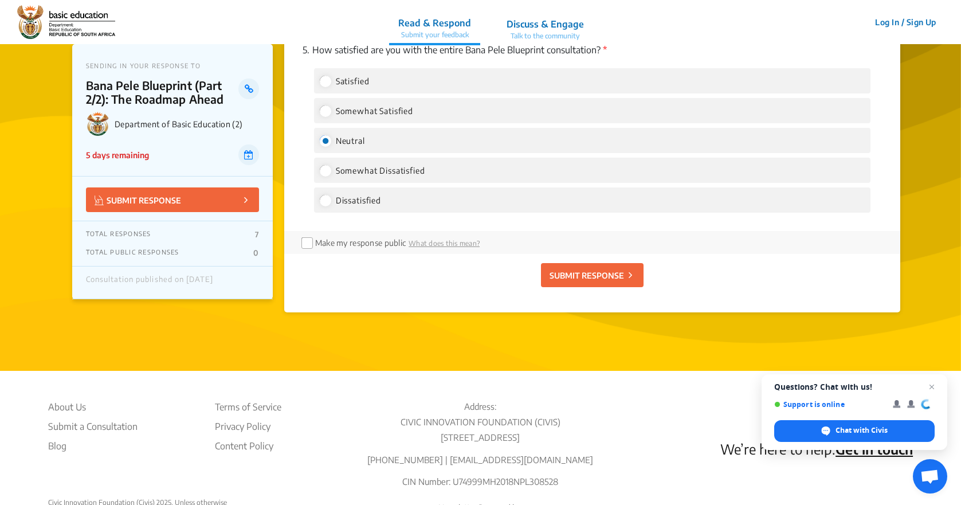
click at [594, 273] on p "SUBMIT RESPONSE" at bounding box center [586, 275] width 74 height 12
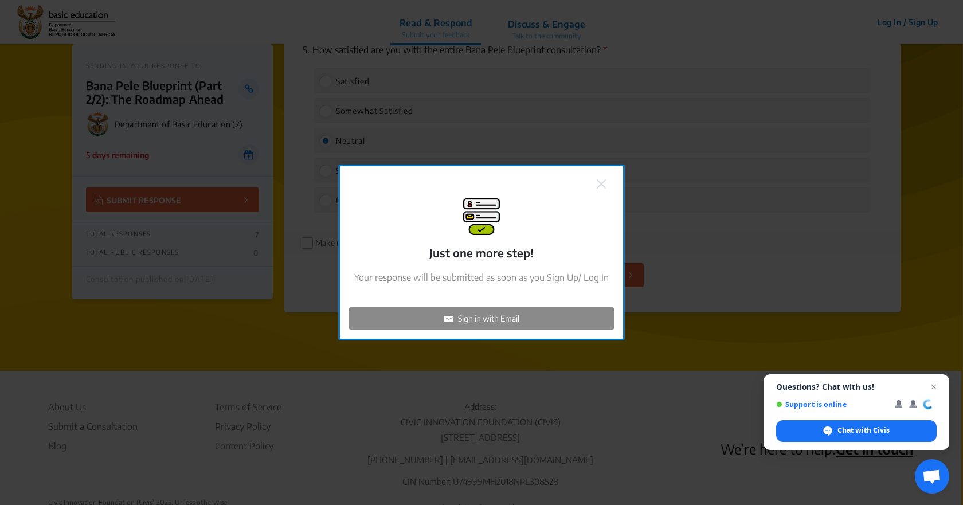
checkbox input "false"
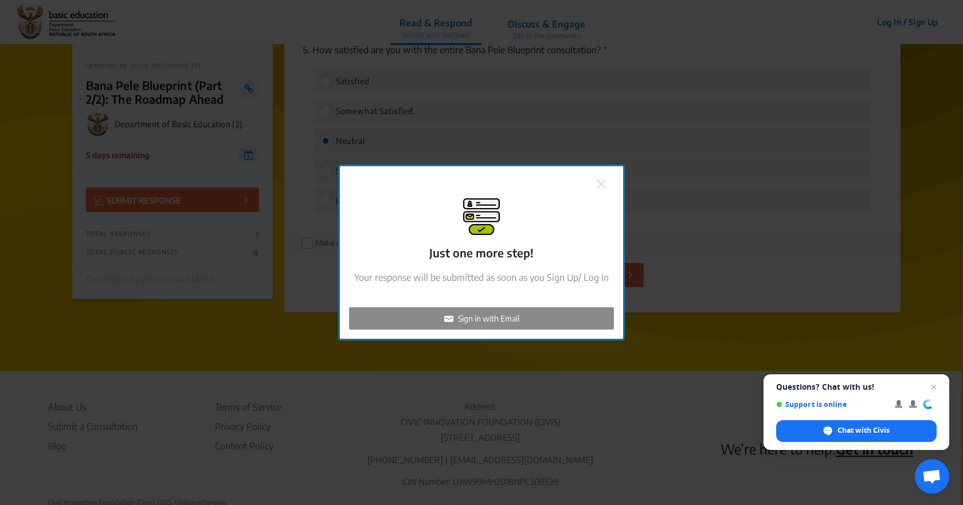
checkbox input "false"
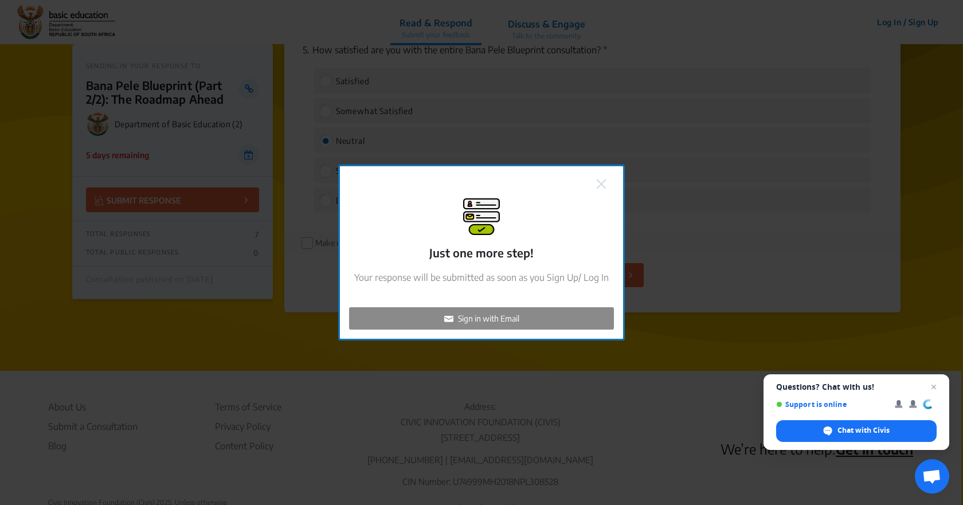
click at [511, 316] on p "Sign in with Email" at bounding box center [488, 318] width 61 height 12
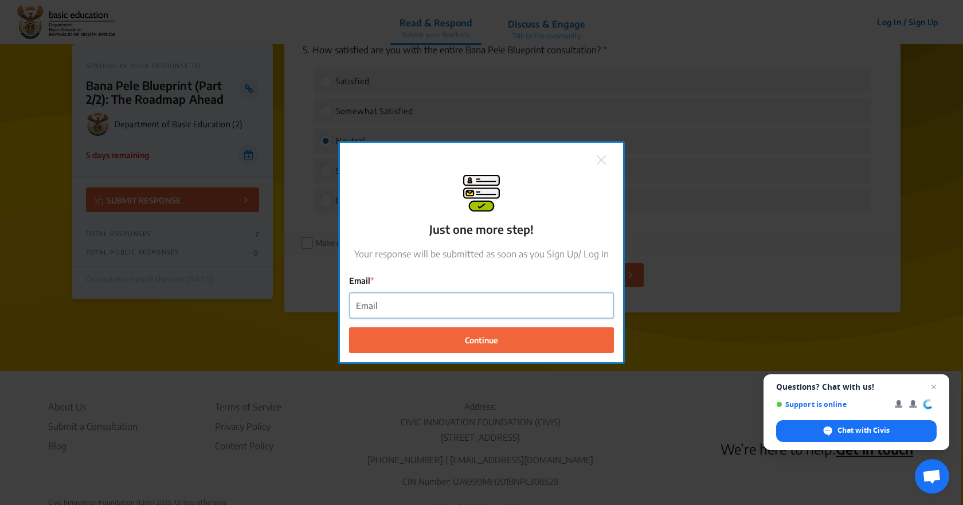
click at [505, 308] on input "Email" at bounding box center [481, 306] width 264 height 26
type input "[EMAIL_ADDRESS][DOMAIN_NAME]"
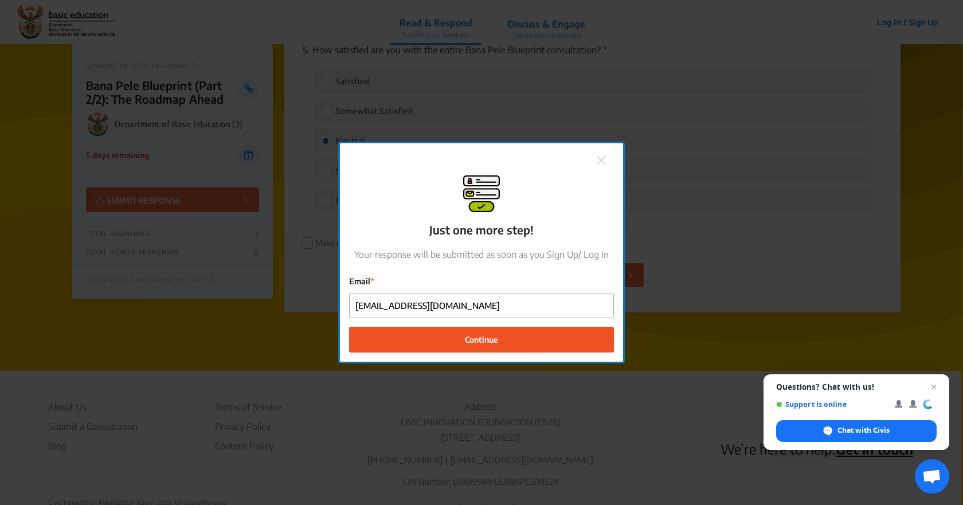
click at [489, 336] on span "Continue" at bounding box center [481, 339] width 33 height 12
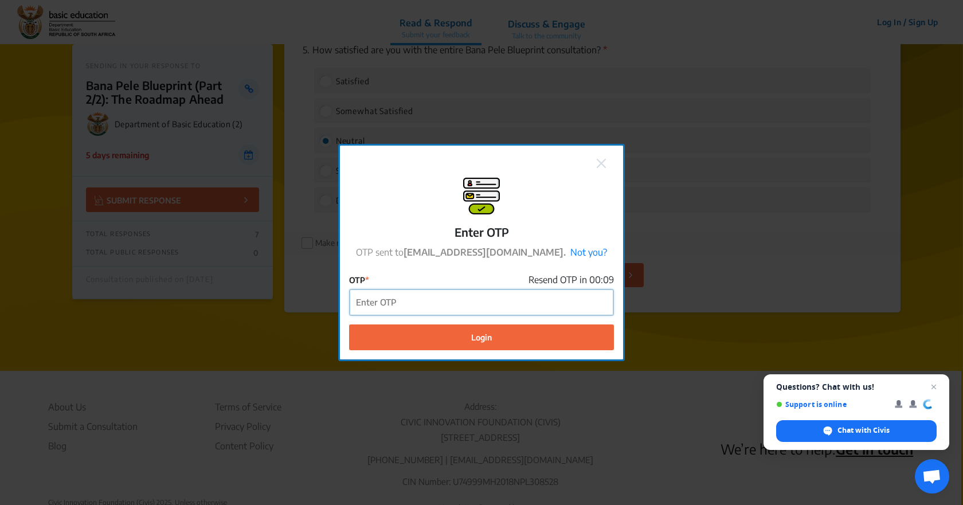
click at [489, 306] on input "OTP" at bounding box center [481, 302] width 264 height 26
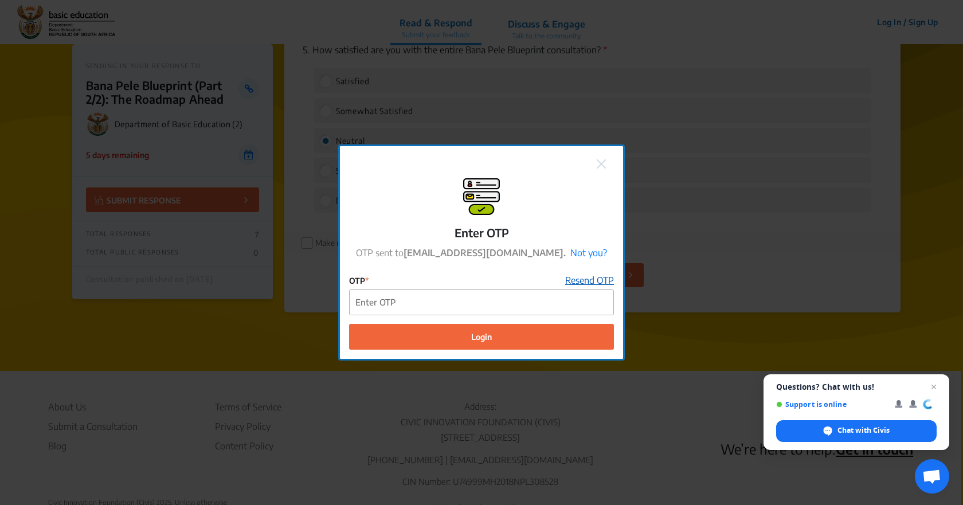
click at [594, 276] on link "Resend OTP" at bounding box center [589, 280] width 49 height 14
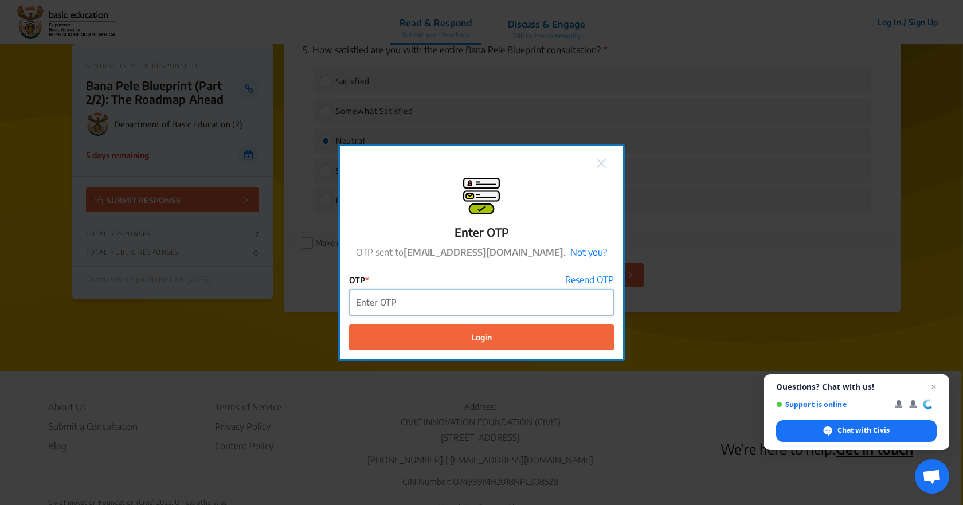
click at [502, 303] on input "OTP" at bounding box center [481, 302] width 264 height 26
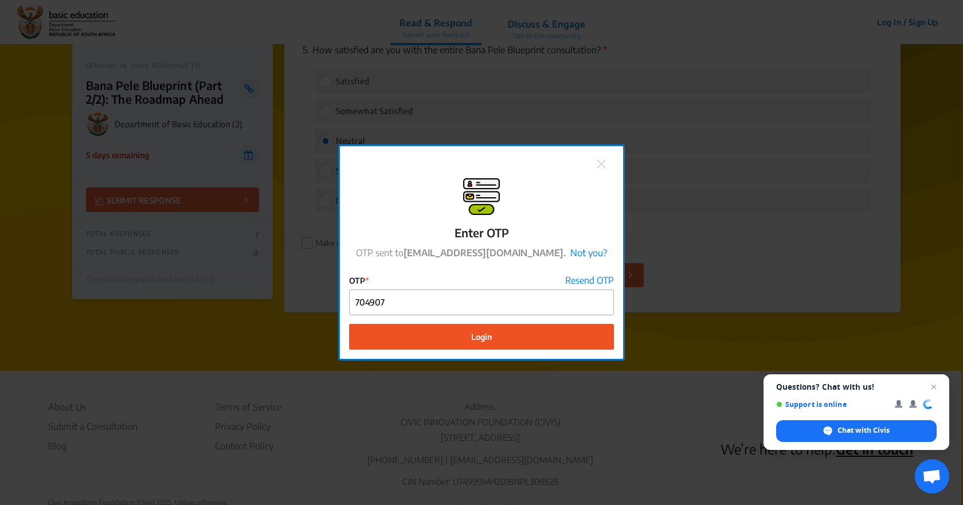
click at [486, 335] on span "Login" at bounding box center [481, 337] width 21 height 12
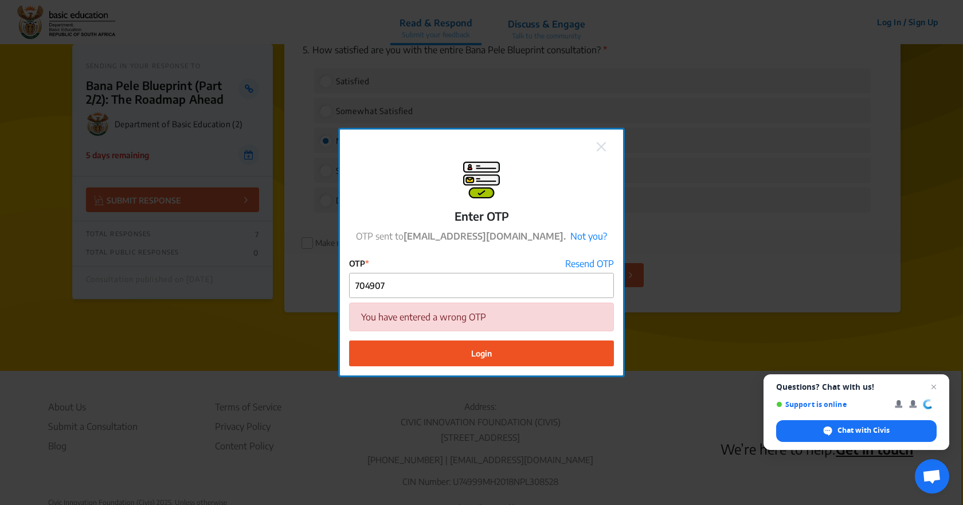
click at [487, 347] on span "Login" at bounding box center [481, 353] width 21 height 12
click at [477, 294] on input "704907" at bounding box center [481, 286] width 264 height 26
drag, startPoint x: 352, startPoint y: 286, endPoint x: 289, endPoint y: 296, distance: 63.8
click at [289, 297] on div "Enter OTP OTP sent to saulleonard@yahoo.com. Not you? OTP Resend OTP 704907 You…" at bounding box center [481, 252] width 963 height 505
type input "266460"
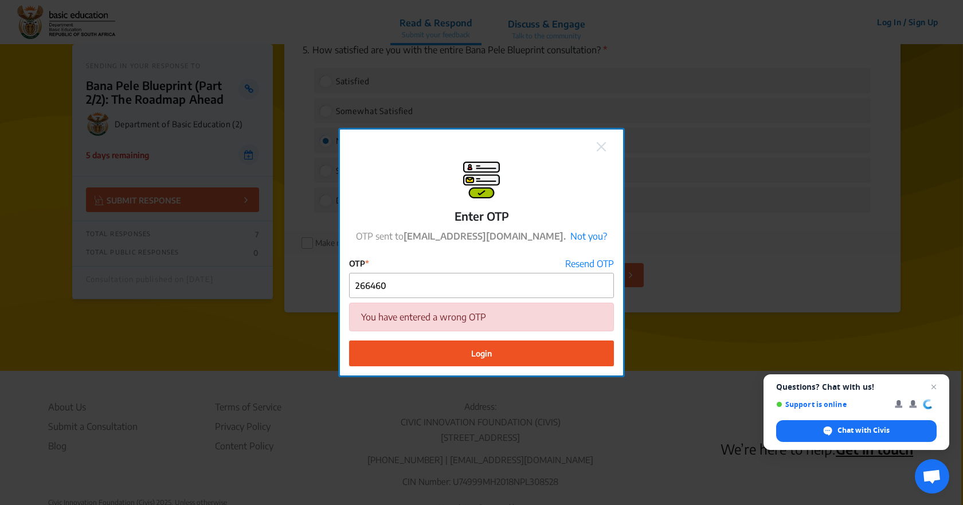
click at [490, 352] on span "Login" at bounding box center [481, 353] width 21 height 12
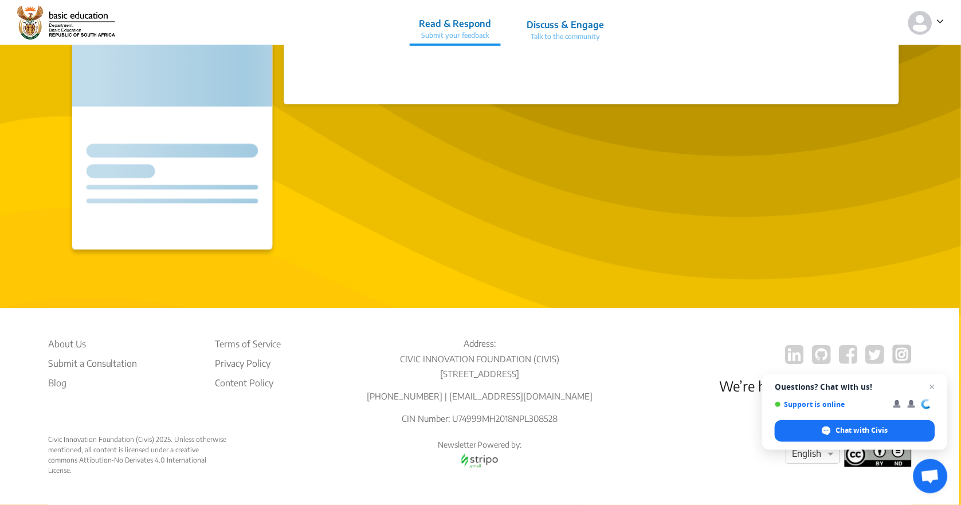
scroll to position [254, 0]
